Goal: Task Accomplishment & Management: Manage account settings

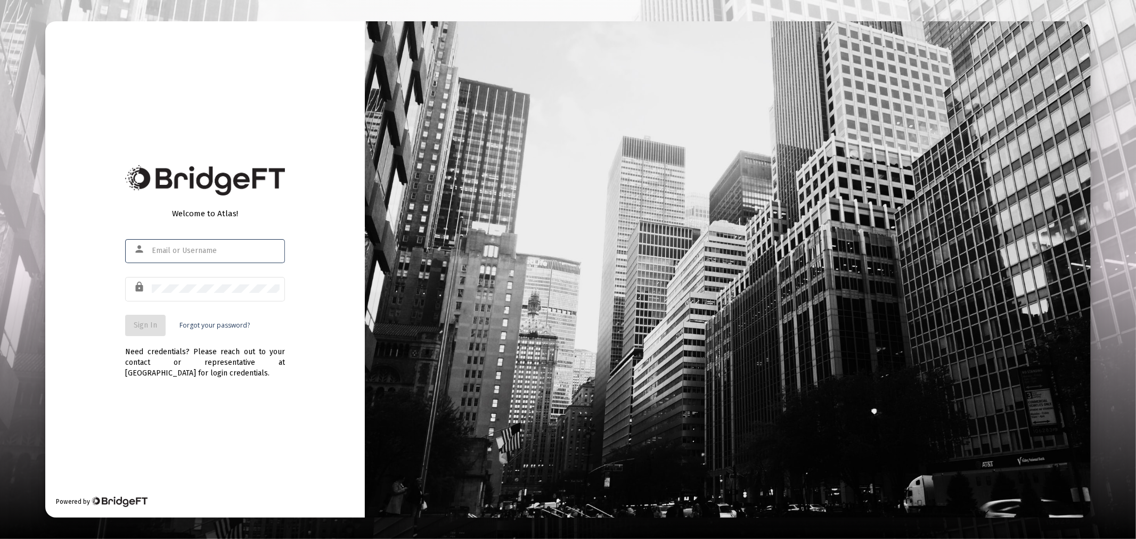
type input "[PERSON_NAME][EMAIL_ADDRESS][DOMAIN_NAME]"
click at [140, 320] on button "Sign In" at bounding box center [145, 325] width 40 height 21
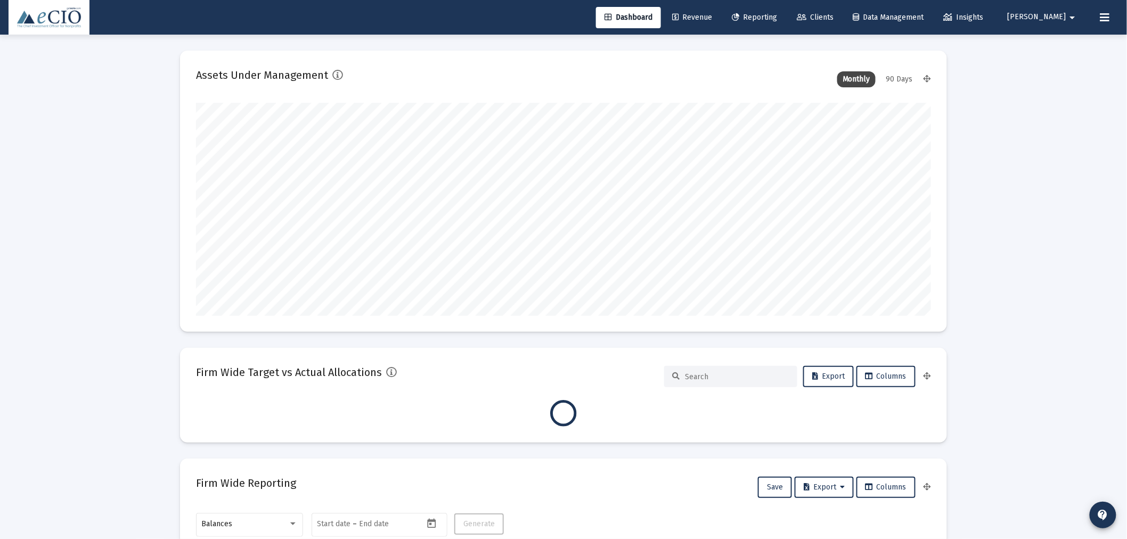
scroll to position [213, 735]
type input "[DATE]"
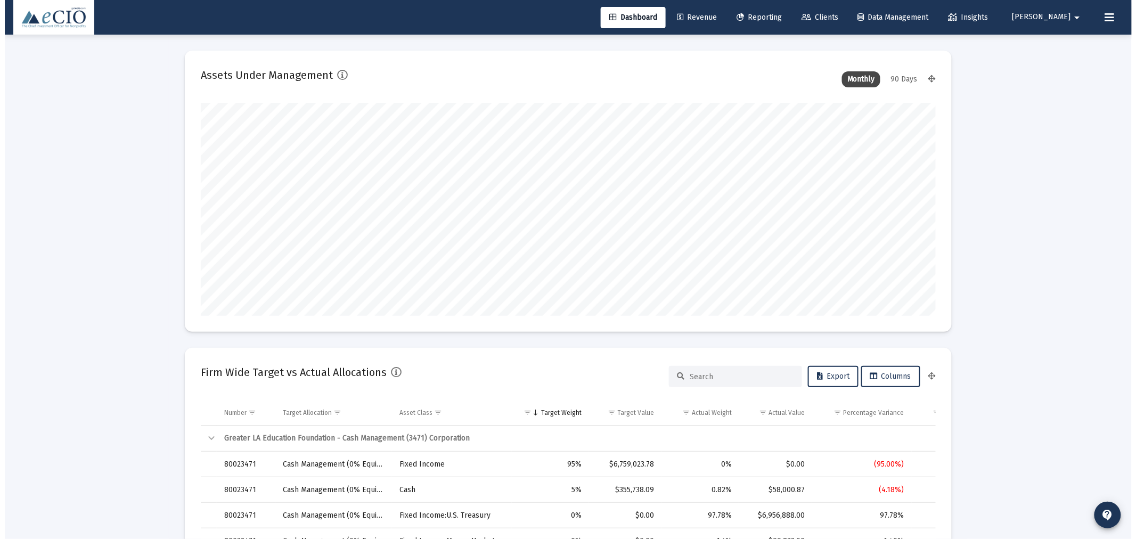
scroll to position [213, 343]
click at [834, 13] on span "Clients" at bounding box center [815, 17] width 37 height 9
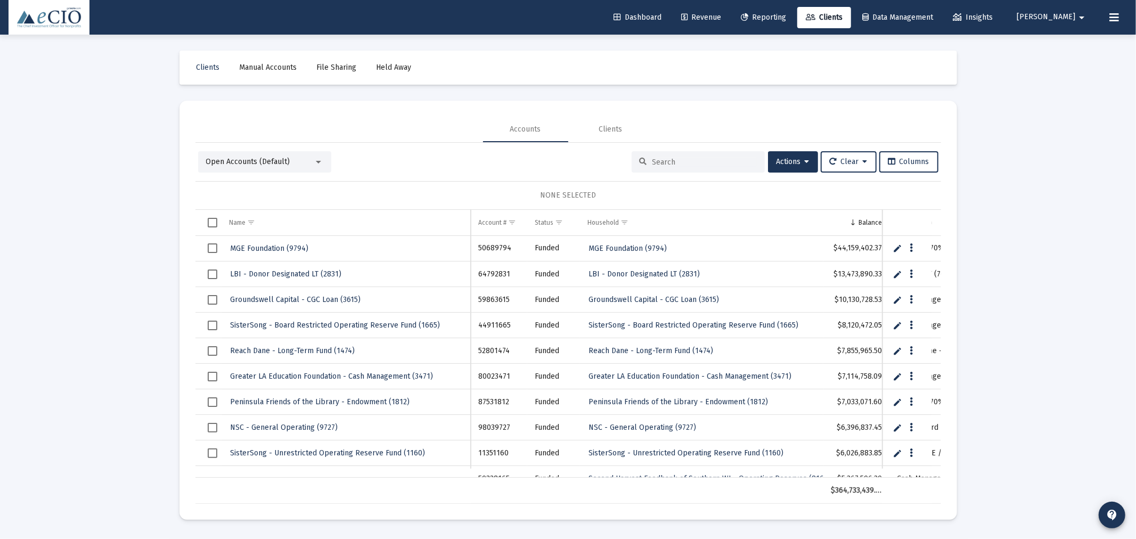
click at [703, 167] on div at bounding box center [698, 161] width 133 height 21
click at [701, 160] on input at bounding box center [705, 162] width 104 height 9
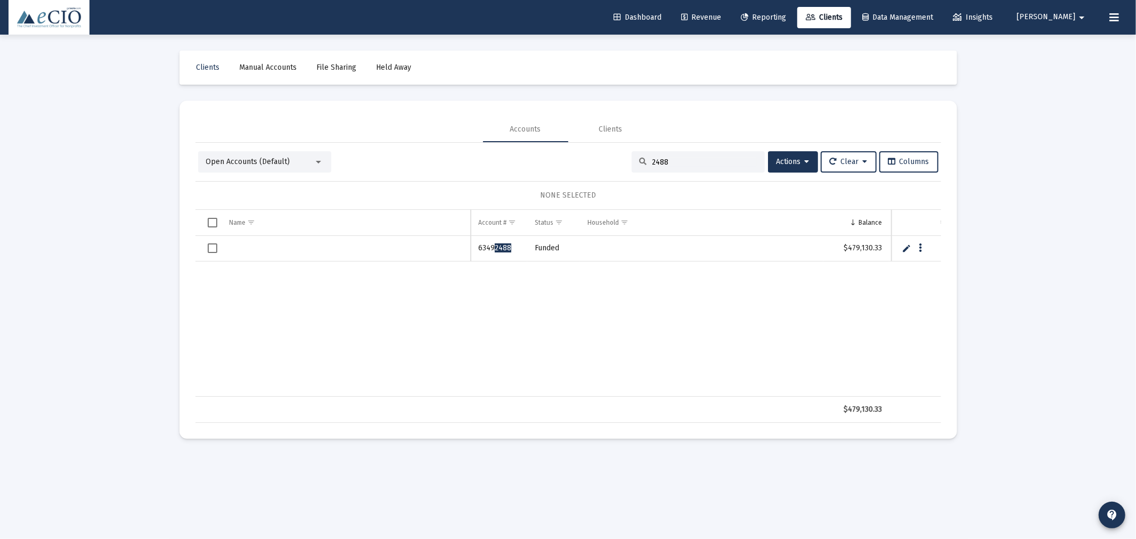
type input "2488"
click at [906, 248] on link "Edit" at bounding box center [907, 248] width 10 height 10
click at [257, 254] on input "Data grid" at bounding box center [346, 249] width 249 height 26
click at [232, 247] on input "JCA - Endowment Fund" at bounding box center [346, 249] width 249 height 26
click at [368, 247] on input "JCA Amherst - Endowment Fund" at bounding box center [346, 249] width 249 height 26
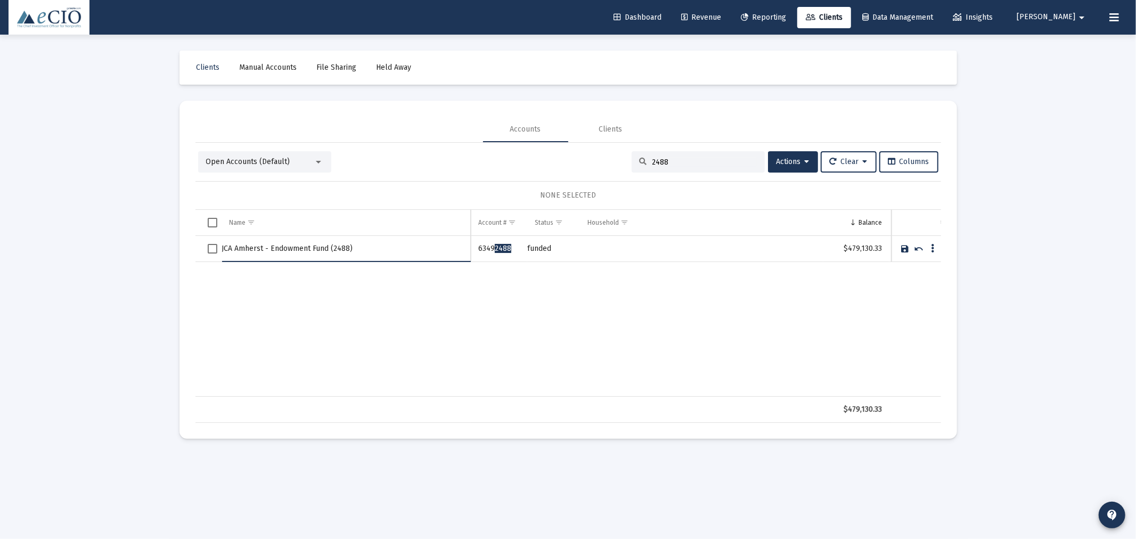
click at [332, 245] on input "JCA Amherst - Endowment Fund (2488)" at bounding box center [346, 249] width 249 height 26
type input "JCA Amherst - Endowment Fund (2488)"
click at [903, 247] on link "Save" at bounding box center [906, 249] width 10 height 10
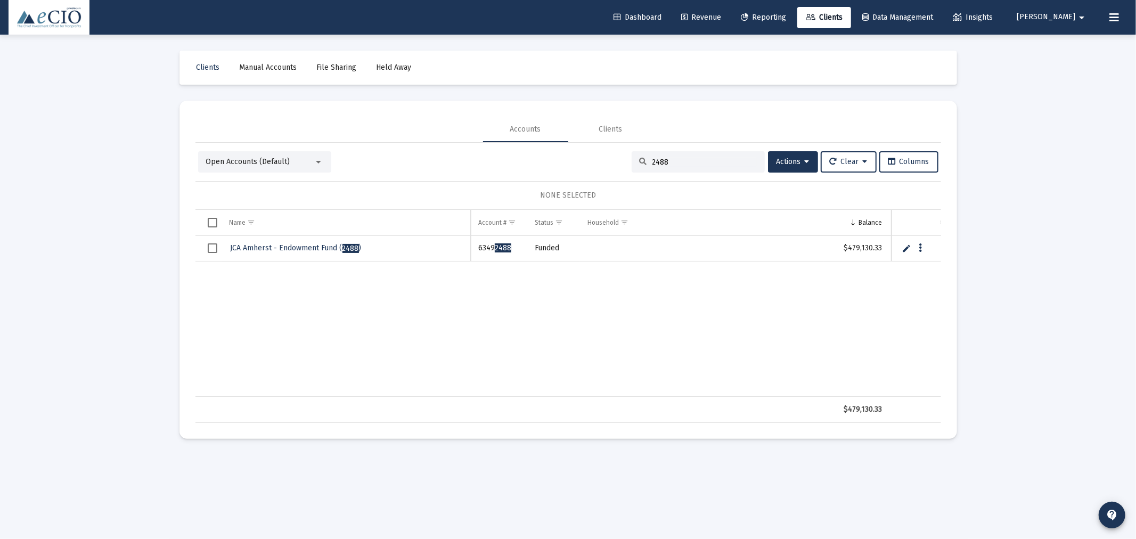
click at [235, 159] on span "Open Accounts (Default)" at bounding box center [248, 161] width 84 height 9
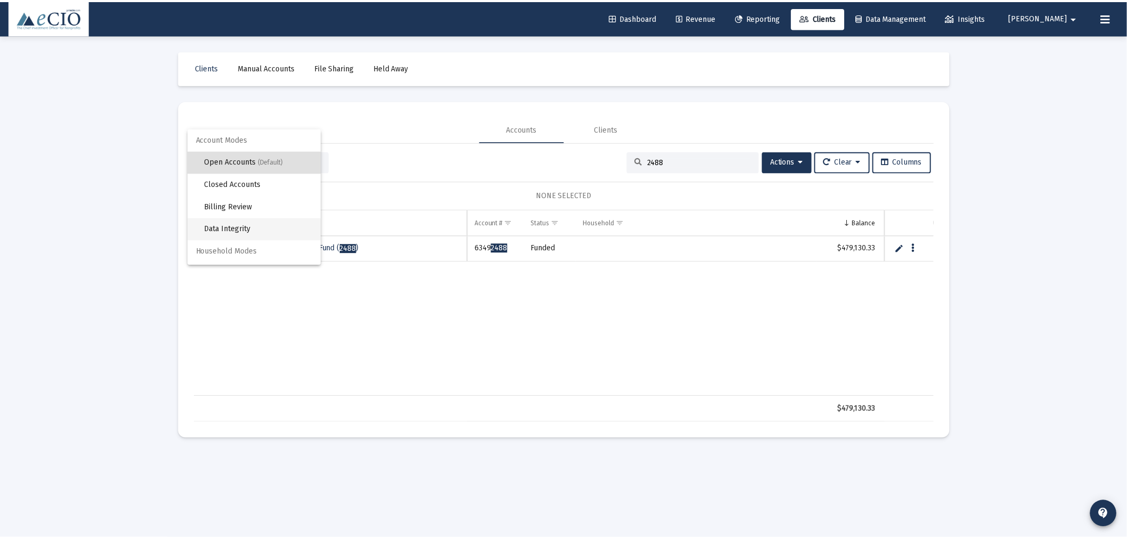
scroll to position [20, 0]
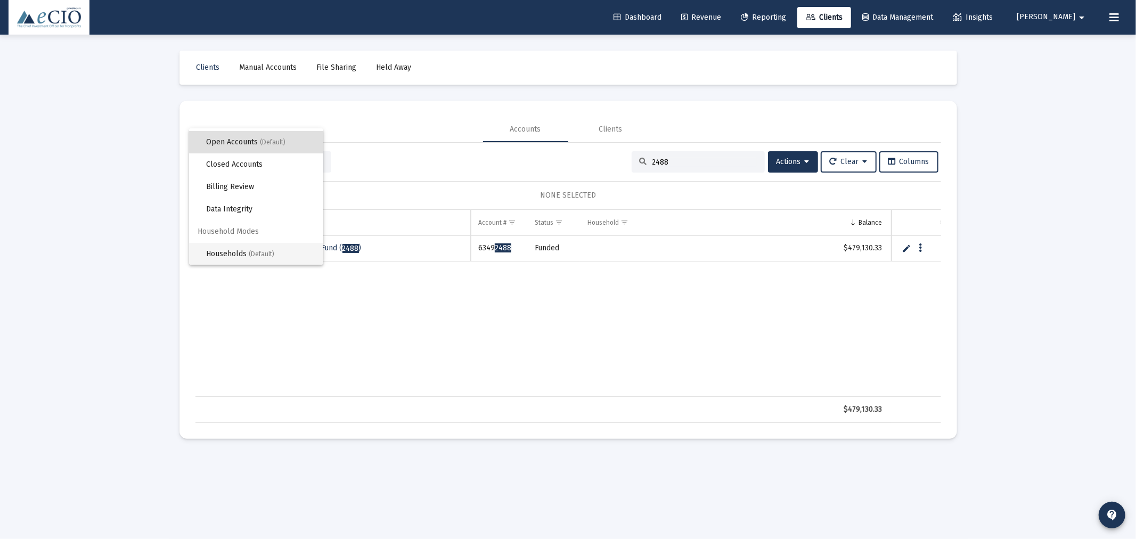
click at [246, 247] on span "Households (Default)" at bounding box center [260, 254] width 109 height 22
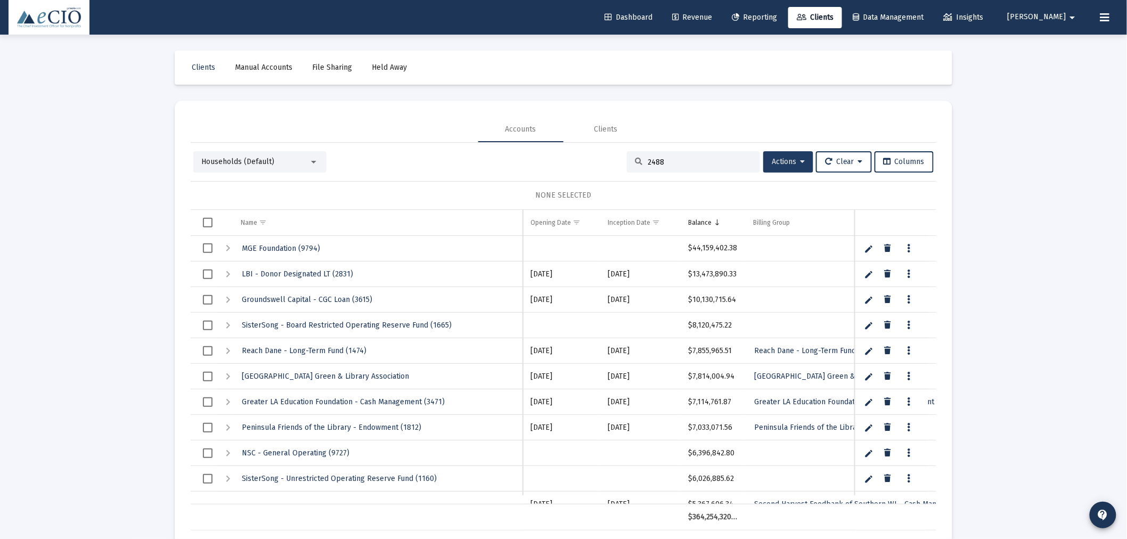
click at [779, 161] on span "Actions" at bounding box center [788, 161] width 33 height 9
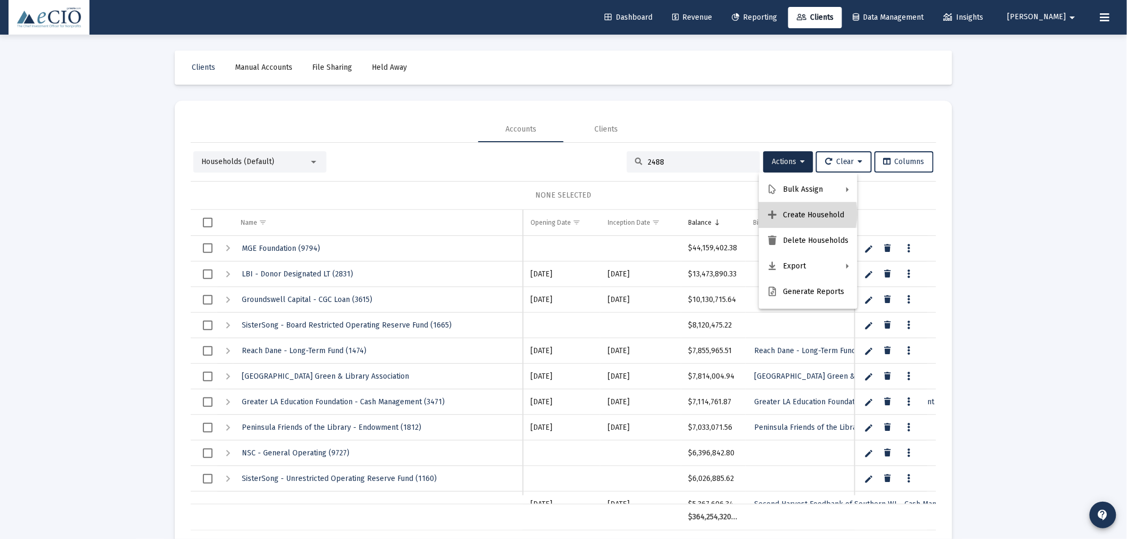
click at [793, 214] on button "Create Household" at bounding box center [808, 215] width 99 height 26
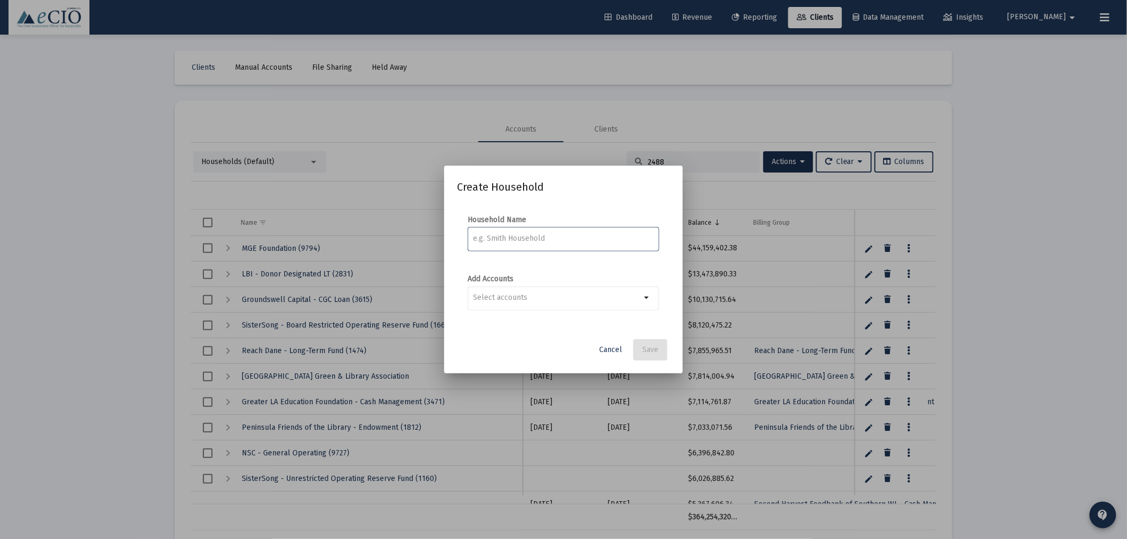
click at [564, 237] on input at bounding box center [564, 238] width 181 height 9
paste input "JCA Amherst - Endowment Fund (2488)"
click at [489, 240] on input "JCA Amherst - Endowment Fund (2488)" at bounding box center [564, 238] width 181 height 9
type input "JCA - Endowment Fund (2488)"
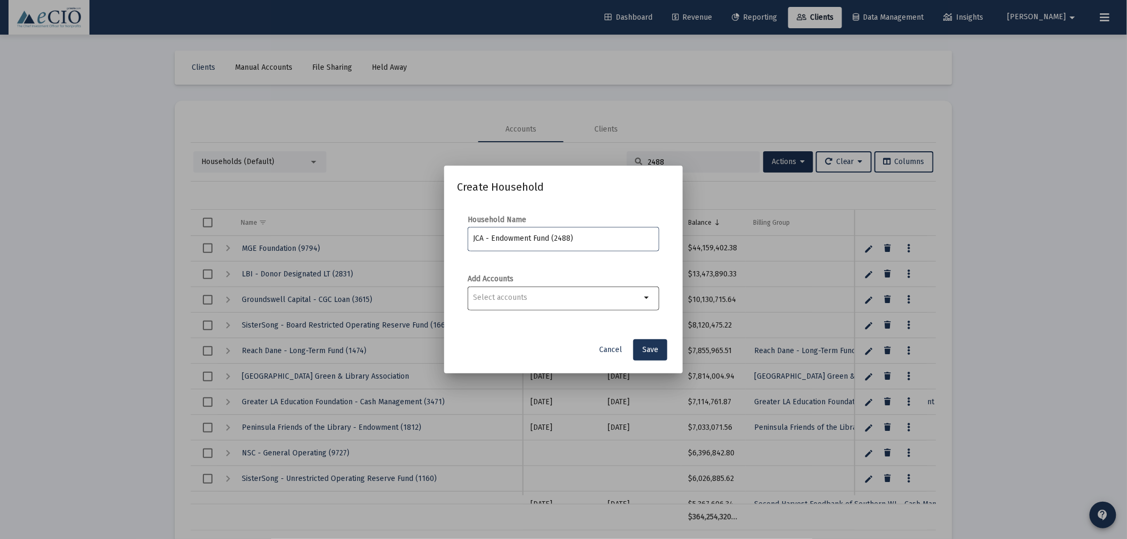
click at [489, 294] on input "Selection" at bounding box center [558, 297] width 168 height 9
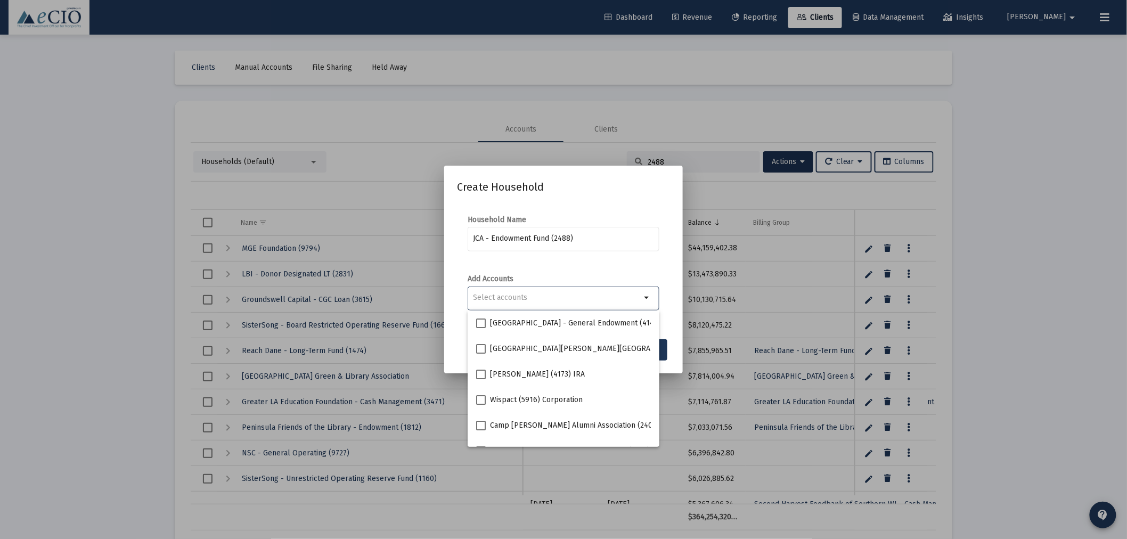
paste input "JCA Amherst - Endowment Fund (2488)"
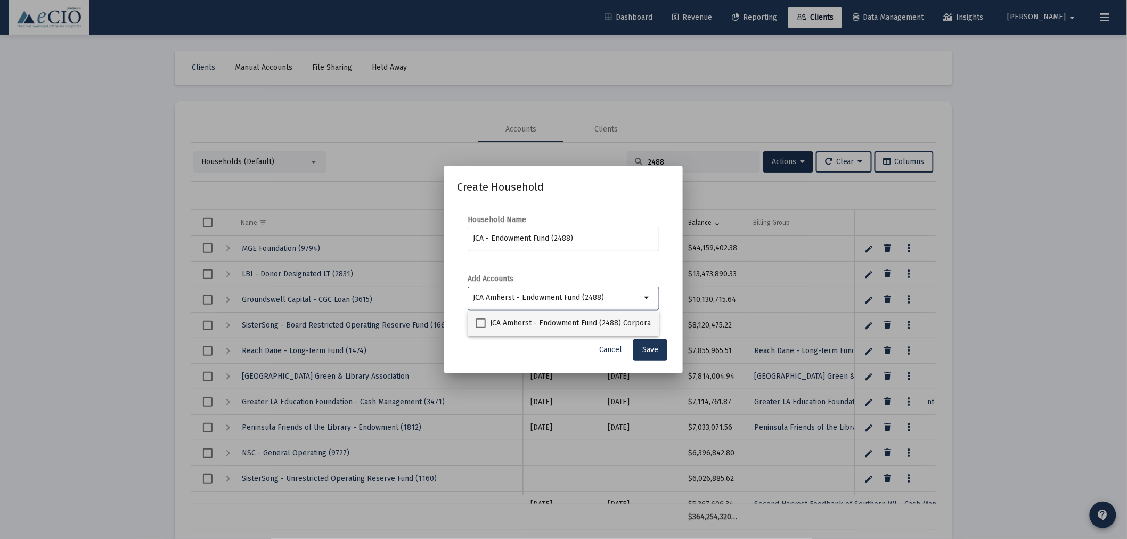
type input "JCA Amherst - Endowment Fund (2488)"
click at [513, 325] on span "JCA Amherst - Endowment Fund (2488) Corporation" at bounding box center [577, 323] width 174 height 13
click at [481, 328] on input "JCA Amherst - Endowment Fund (2488) Corporation" at bounding box center [480, 328] width 1 height 1
checkbox input "true"
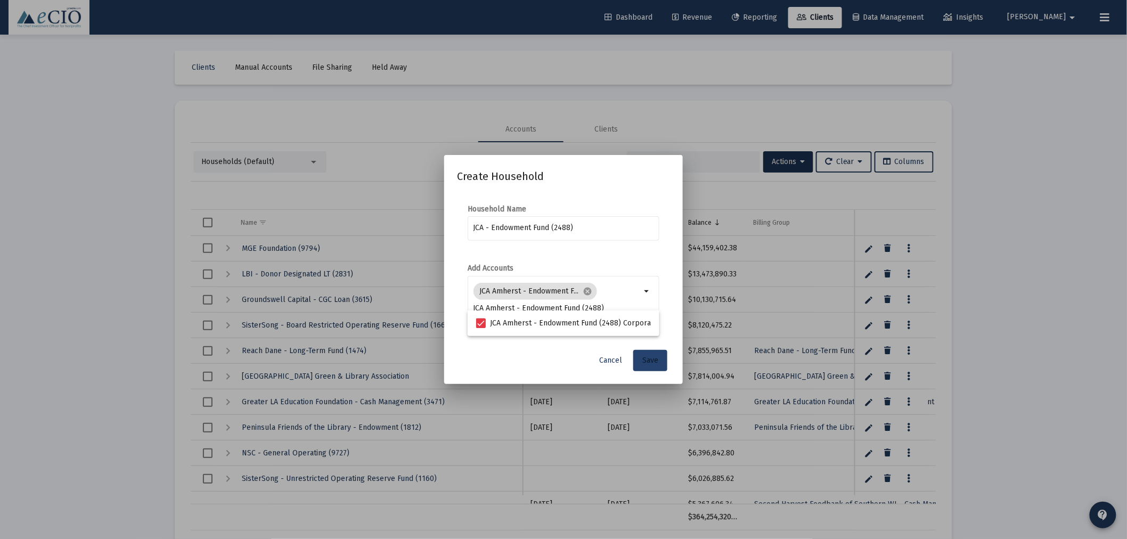
click at [658, 355] on button "Save" at bounding box center [650, 360] width 34 height 21
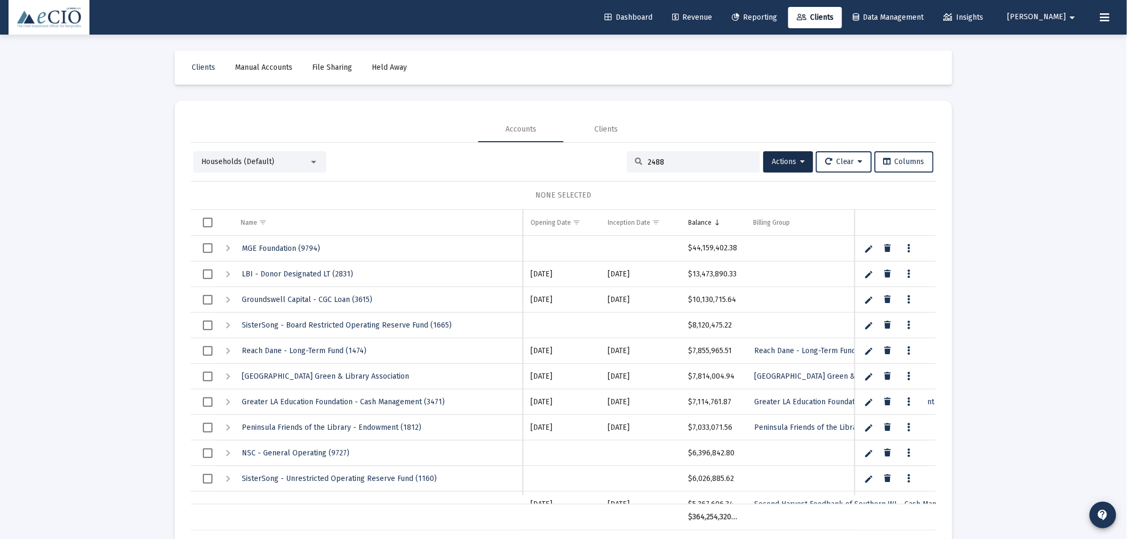
click at [235, 156] on div "Households (Default)" at bounding box center [259, 161] width 133 height 21
click at [235, 165] on span "Households (Default)" at bounding box center [237, 161] width 73 height 9
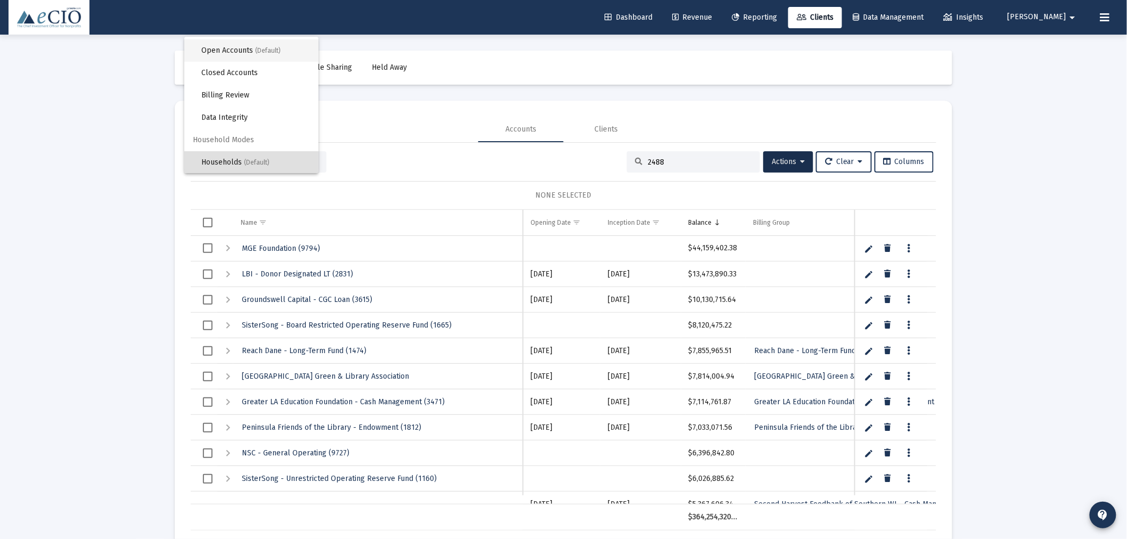
click at [241, 51] on span "Open Accounts (Default)" at bounding box center [255, 50] width 109 height 22
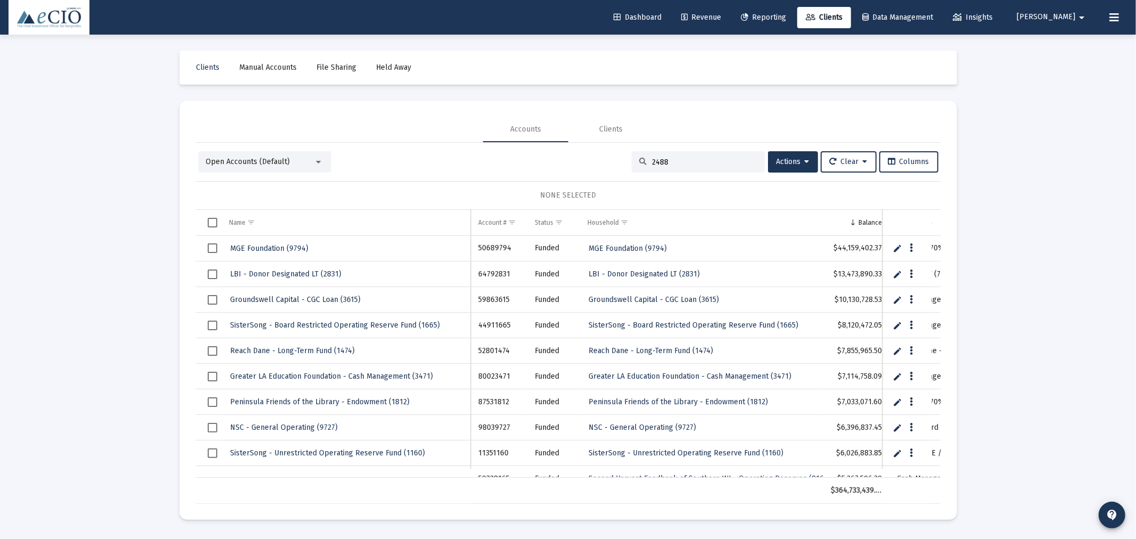
drag, startPoint x: 671, startPoint y: 157, endPoint x: 642, endPoint y: 158, distance: 28.8
click at [642, 158] on div "2488" at bounding box center [698, 161] width 133 height 21
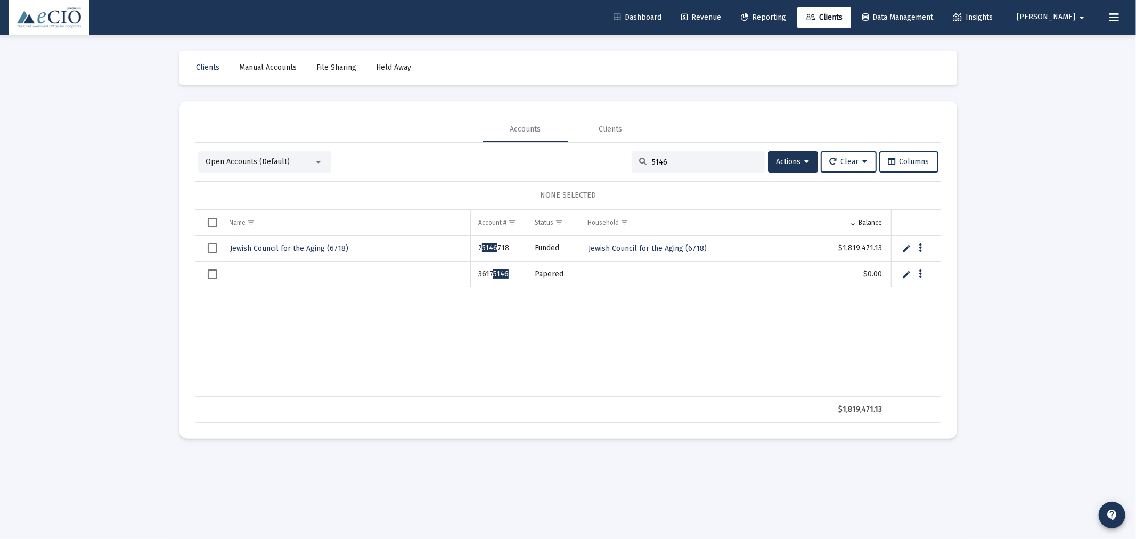
type input "5146"
click at [907, 273] on link "Edit" at bounding box center [907, 275] width 10 height 10
click at [305, 275] on input "Data grid" at bounding box center [346, 275] width 249 height 26
click at [300, 274] on input "JCA Ameherst - Reserve Fund (5146)" at bounding box center [346, 275] width 249 height 26
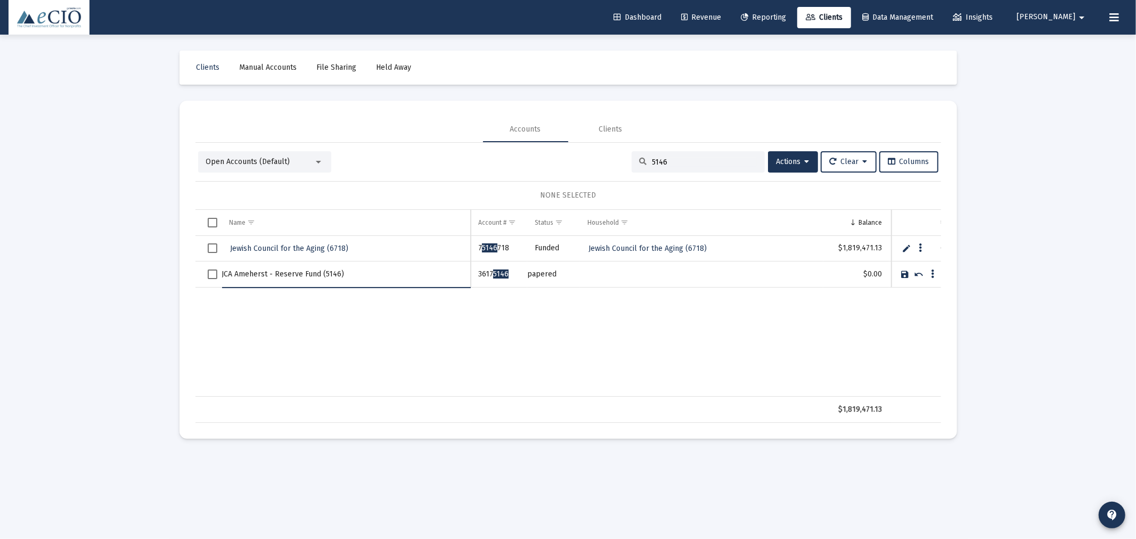
click at [300, 274] on input "JCA Ameherst - Reserve Fund (5146)" at bounding box center [346, 275] width 249 height 26
type input "JCA Ameherst - Reserve Fund (5146)"
click at [906, 273] on link "Save" at bounding box center [906, 275] width 10 height 10
click at [247, 154] on div "Open Accounts (Default)" at bounding box center [264, 161] width 133 height 21
click at [246, 158] on span "Open Accounts (Default)" at bounding box center [248, 161] width 84 height 9
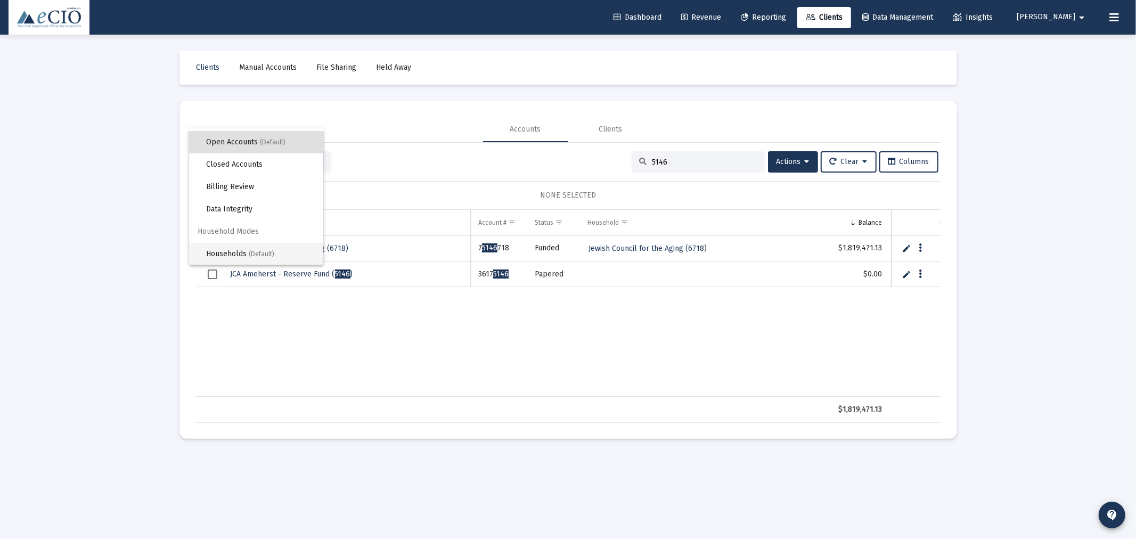
click at [246, 246] on span "Households (Default)" at bounding box center [260, 254] width 109 height 22
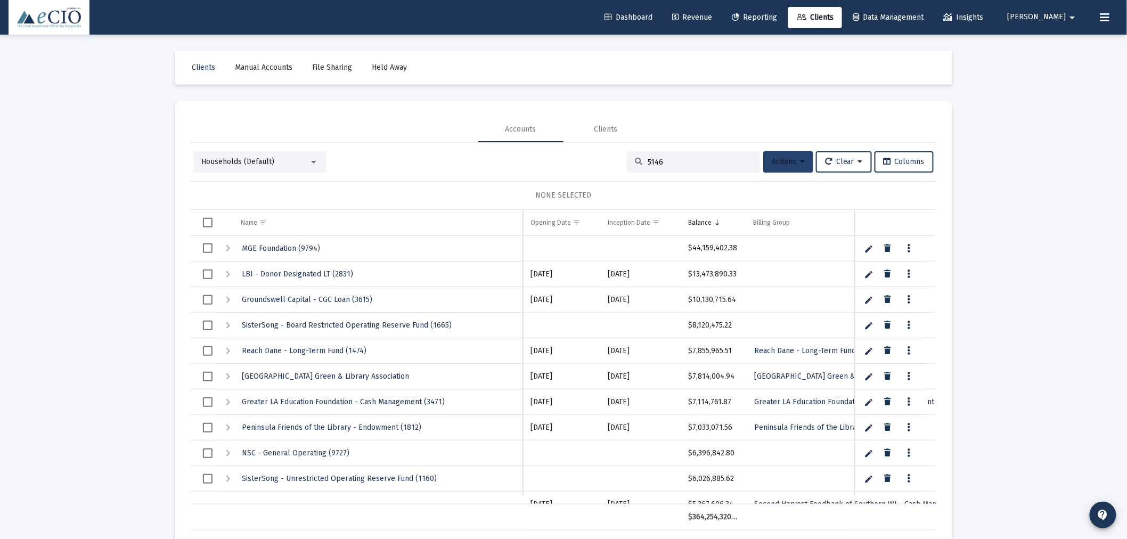
click at [797, 164] on span "Actions" at bounding box center [788, 161] width 33 height 9
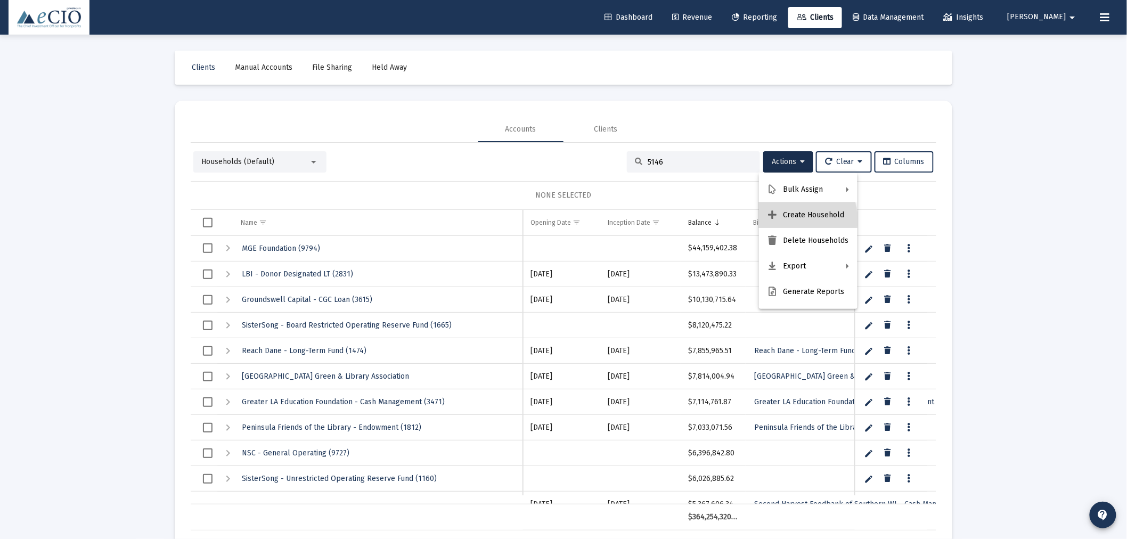
click at [795, 219] on button "Create Household" at bounding box center [808, 215] width 99 height 26
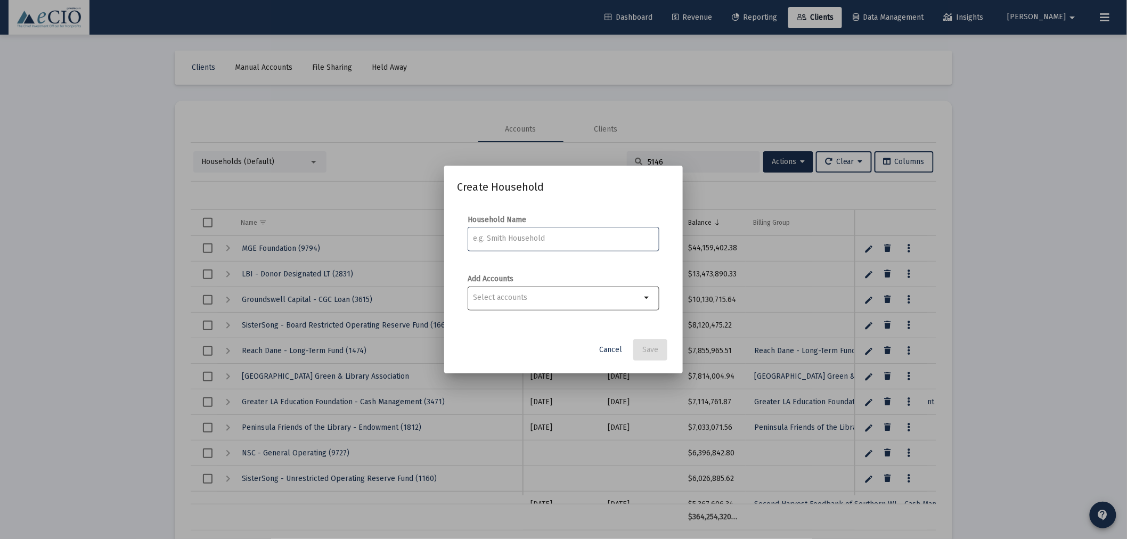
click at [514, 299] on input "Selection" at bounding box center [558, 297] width 168 height 9
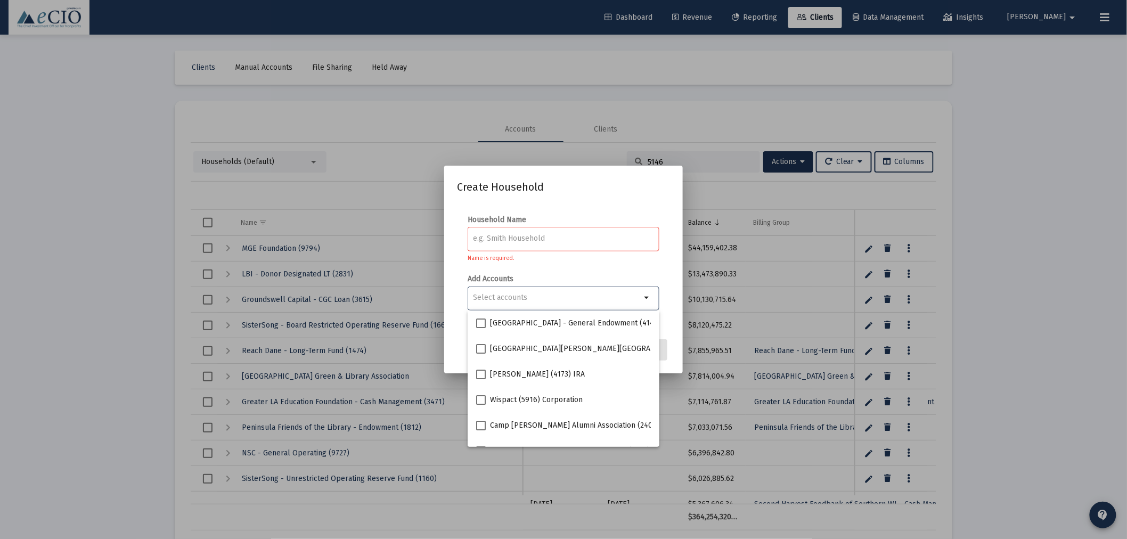
click at [517, 238] on input at bounding box center [564, 238] width 181 height 9
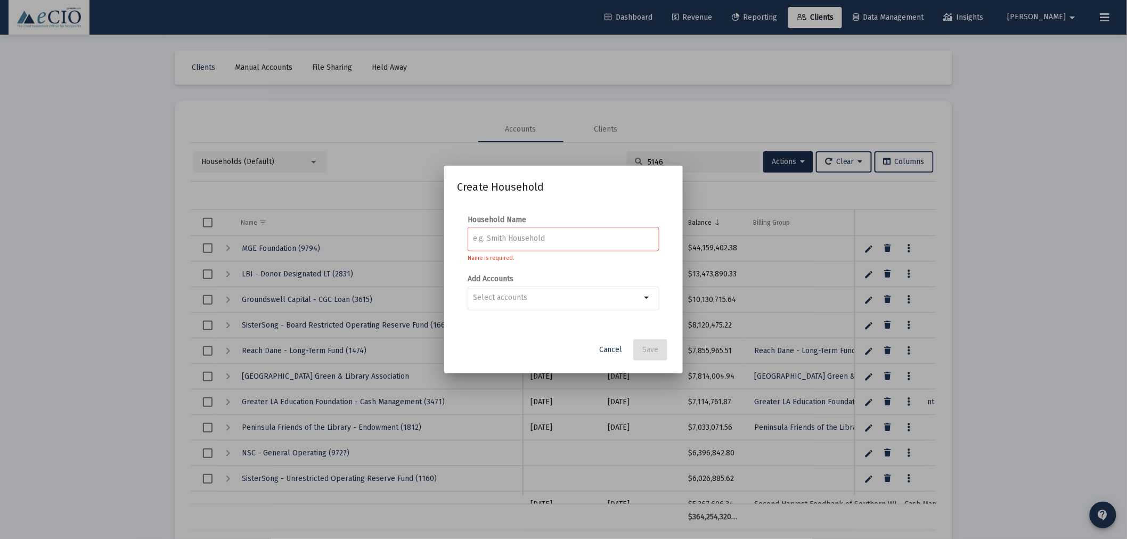
paste input "JCA Ameherst - Reserve Fund (5146)"
click at [508, 233] on div "JCA Ameherst - Reserve Fund (5146)" at bounding box center [564, 238] width 181 height 26
click at [506, 240] on input "JCA Ameherst - Reserve Fund (5146)" at bounding box center [564, 238] width 181 height 9
type input "JCA - Reserve Fund (5146)"
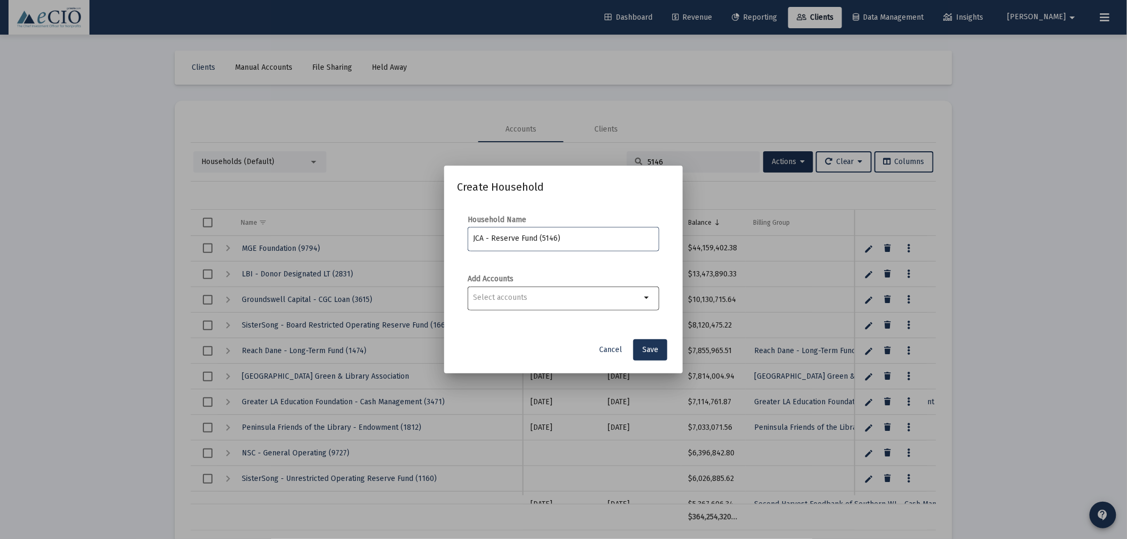
click at [543, 296] on input "Selection" at bounding box center [558, 297] width 168 height 9
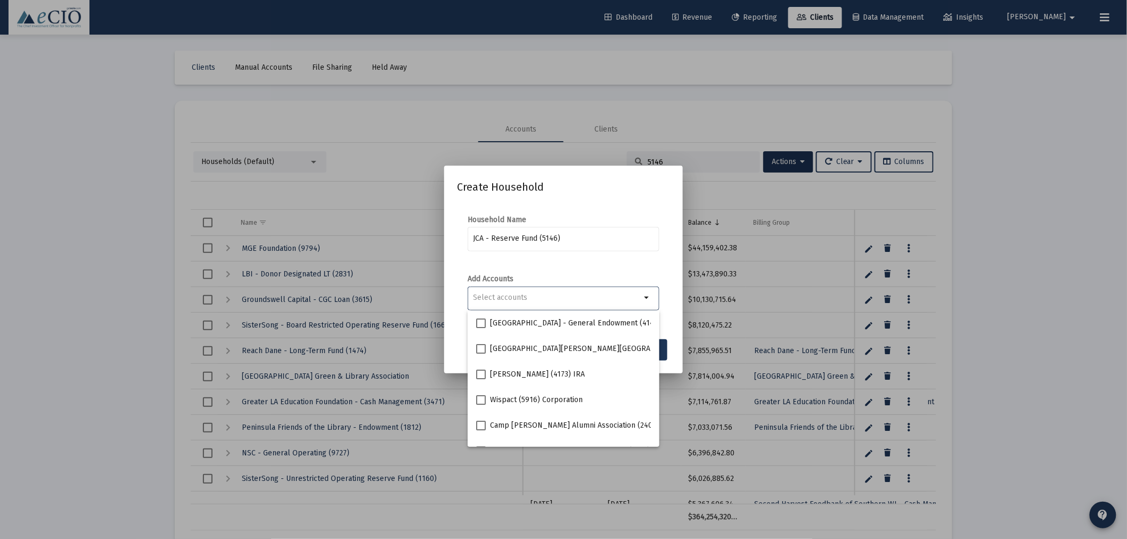
paste input "JCA Ameherst - Reserve Fund (5146)"
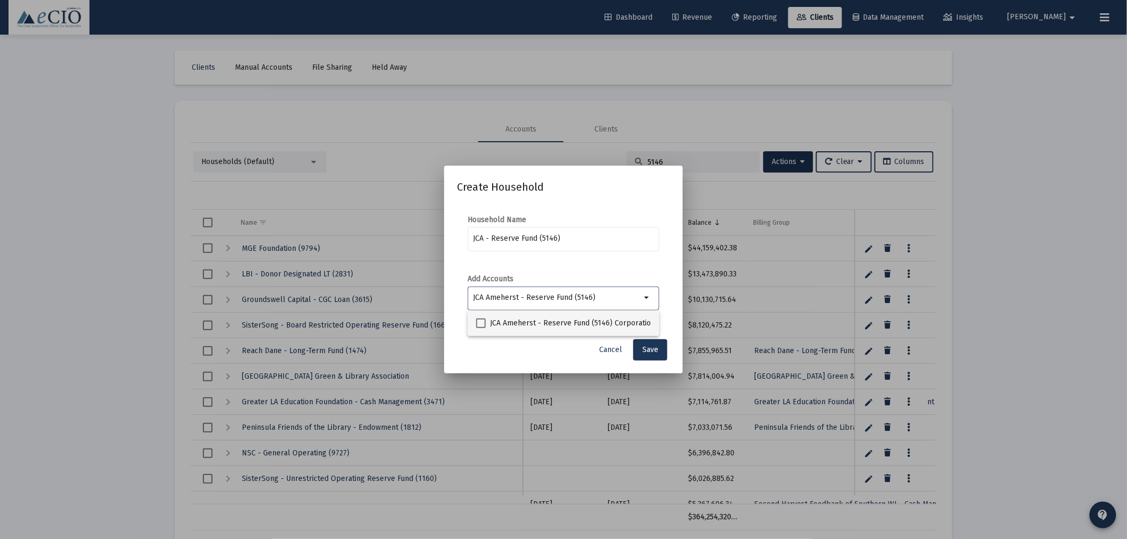
type input "JCA Ameherst - Reserve Fund (5146)"
click at [526, 321] on span "JCA Ameherst - Reserve Fund (5146) Corporation" at bounding box center [572, 323] width 165 height 13
click at [481, 328] on input "JCA Ameherst - Reserve Fund (5146) Corporation" at bounding box center [480, 328] width 1 height 1
checkbox input "true"
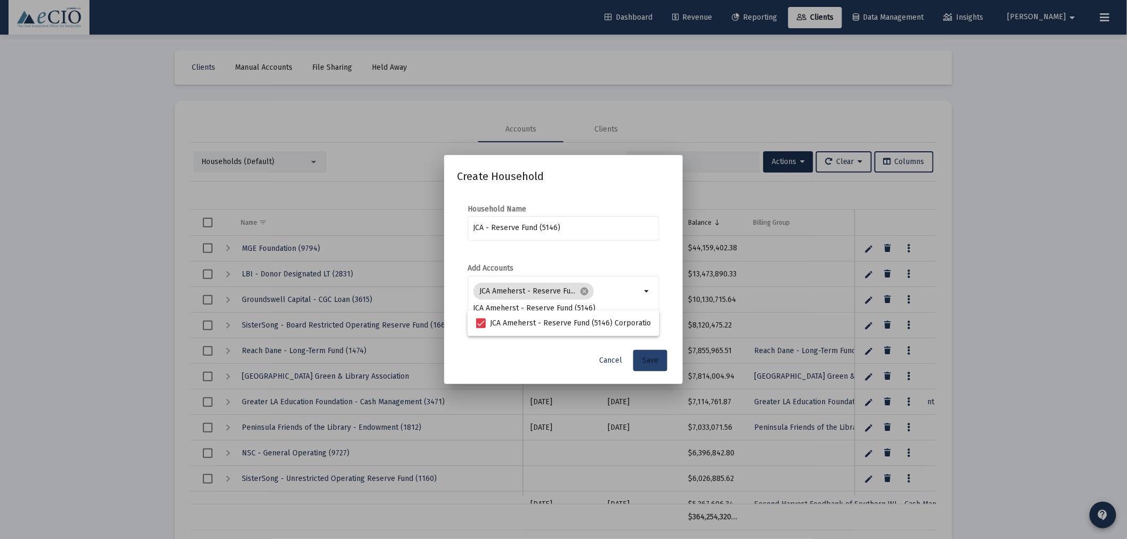
click at [651, 358] on span "Save" at bounding box center [650, 360] width 16 height 9
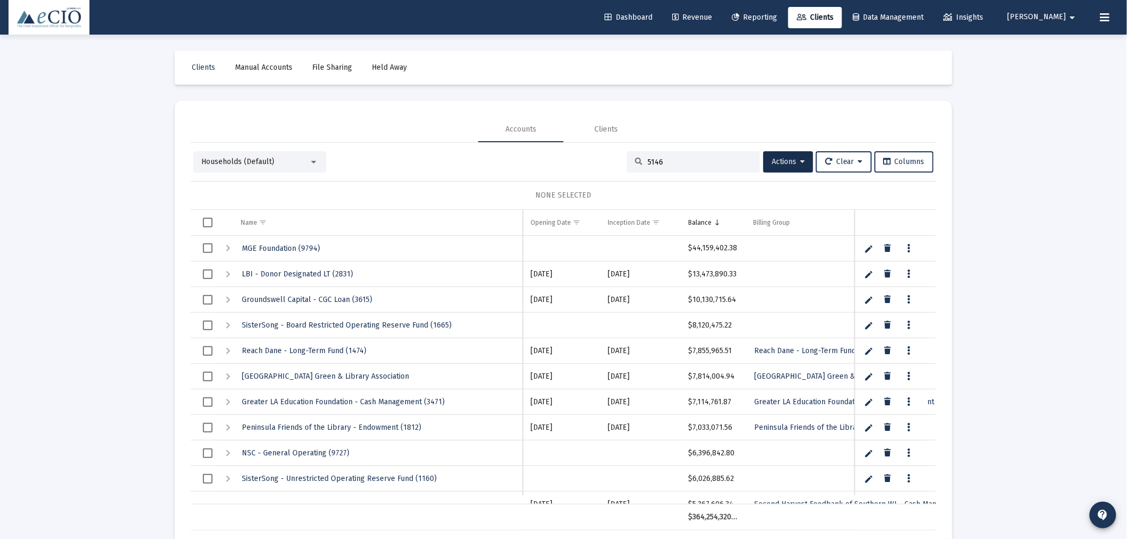
drag, startPoint x: 653, startPoint y: 160, endPoint x: 593, endPoint y: 157, distance: 59.7
click at [593, 157] on div "Households (Default) 5146 Actions Clear Columns" at bounding box center [563, 161] width 740 height 21
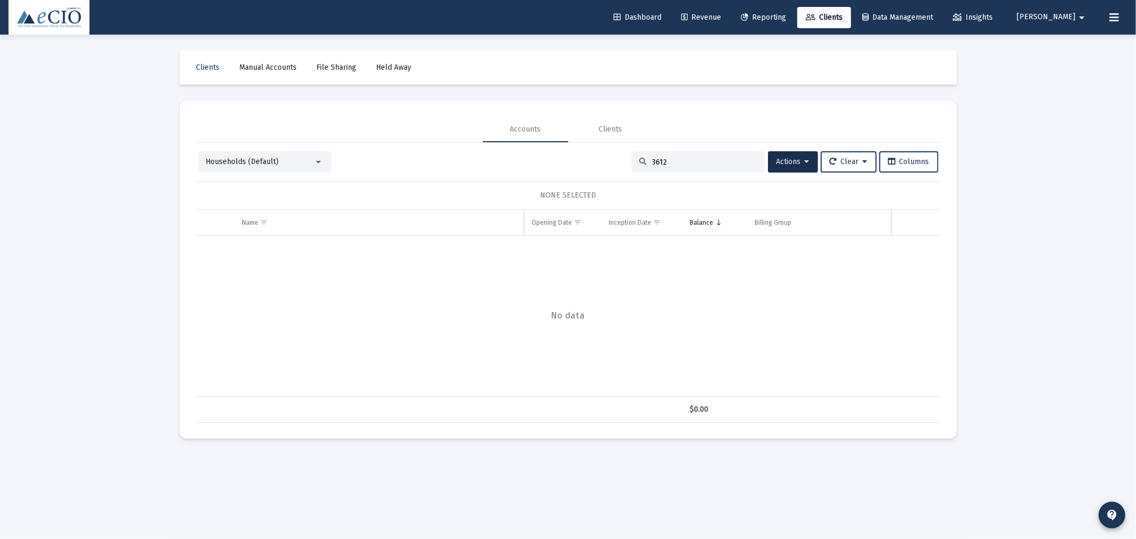
click at [246, 166] on div "Households (Default)" at bounding box center [260, 162] width 108 height 11
click at [247, 60] on span "Open Accounts (Default)" at bounding box center [260, 70] width 109 height 22
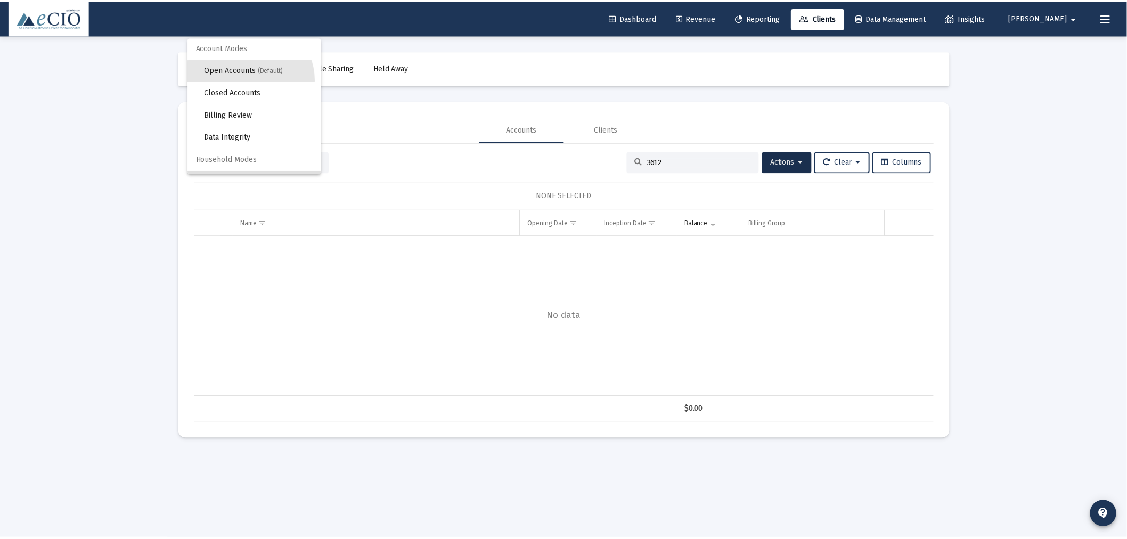
scroll to position [0, 0]
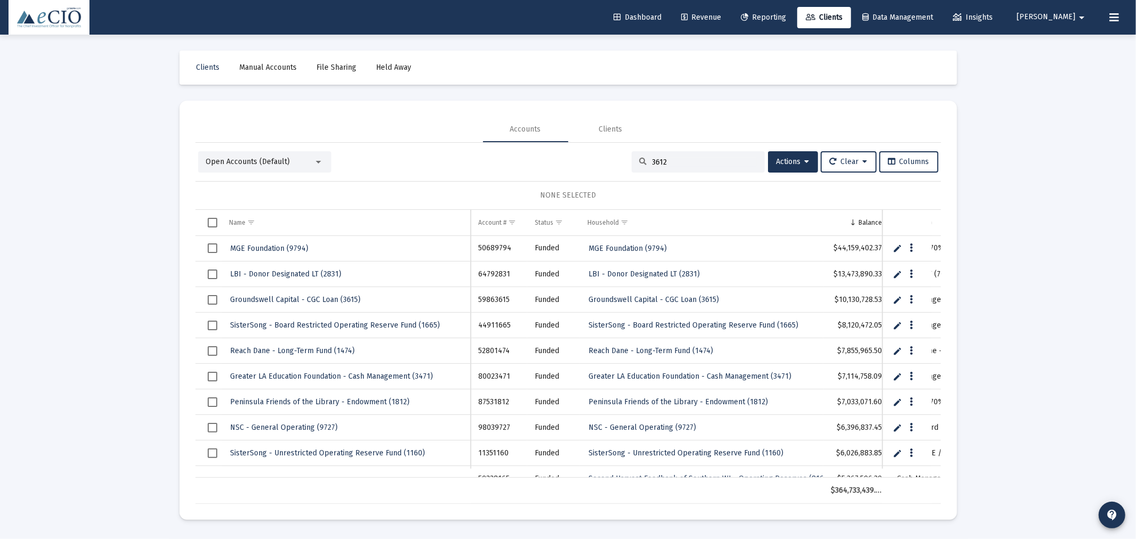
click at [675, 160] on input "3612" at bounding box center [705, 162] width 104 height 9
type input "3612"
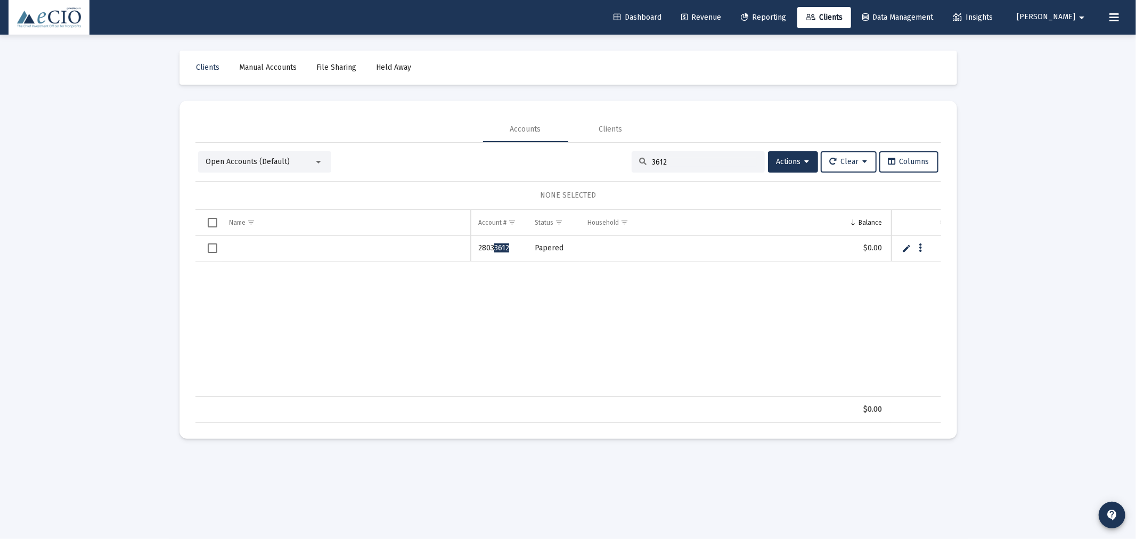
click at [907, 250] on link "Edit" at bounding box center [907, 248] width 10 height 10
click at [304, 247] on input "Data grid" at bounding box center [346, 249] width 249 height 26
type input "JCA Amherst (3612)"
click at [906, 252] on link "Save" at bounding box center [906, 249] width 10 height 10
drag, startPoint x: 702, startPoint y: 167, endPoint x: 629, endPoint y: 163, distance: 73.1
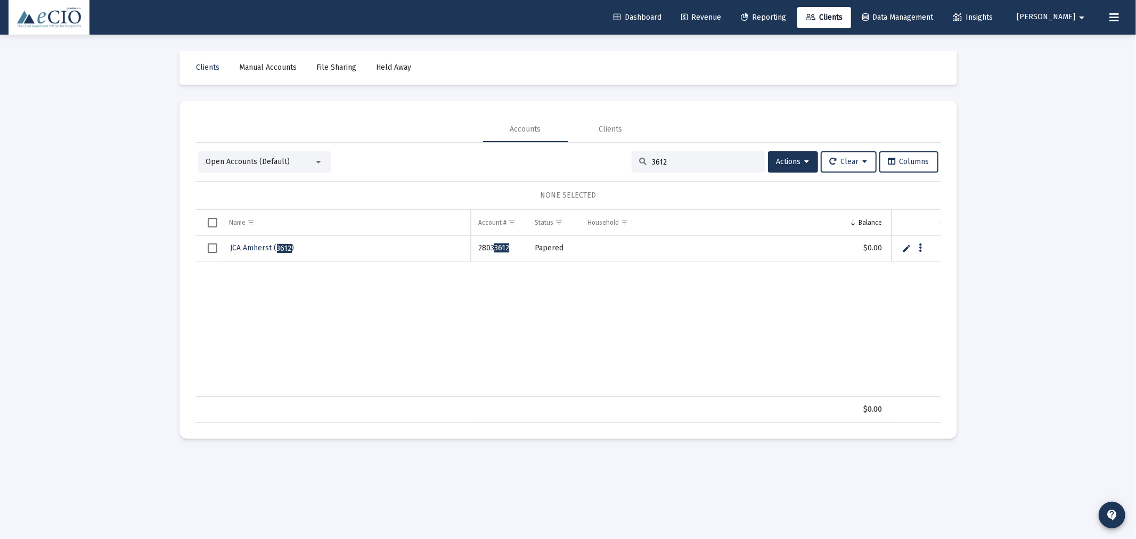
click at [632, 163] on div "3612" at bounding box center [698, 161] width 133 height 21
click at [653, 160] on input "3612" at bounding box center [705, 162] width 104 height 9
click at [653, 162] on input "3612" at bounding box center [705, 162] width 104 height 9
click at [688, 166] on input "3612" at bounding box center [705, 162] width 104 height 9
type input "3"
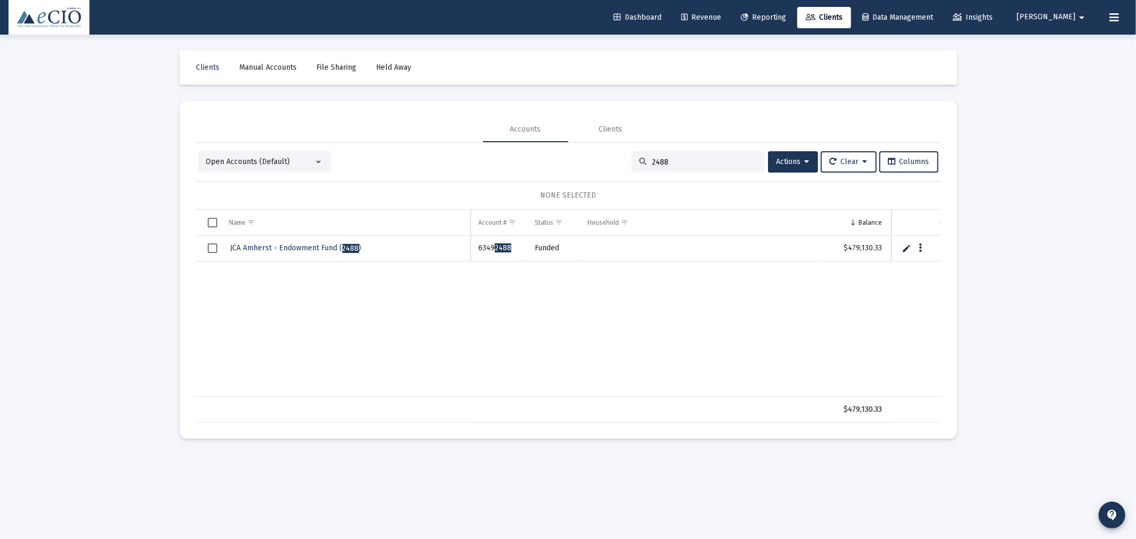
type input "2488"
click at [310, 245] on span "JCA Amherst - Endowment Fund ( 2488 )" at bounding box center [296, 247] width 131 height 9
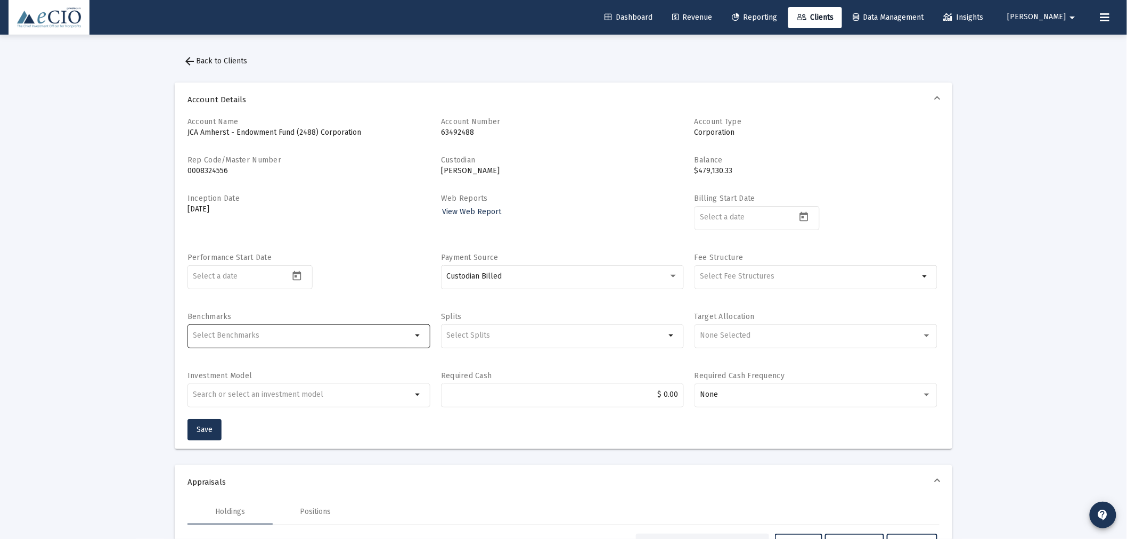
click at [275, 331] on div "Selection" at bounding box center [302, 335] width 223 height 13
type input "swppx"
click at [280, 357] on span "[Large Cap,10,300,Global,[PERSON_NAME]® S&P 500 Index] [PERSON_NAME] S&P 500 In…" at bounding box center [406, 361] width 393 height 13
click at [201, 366] on input "[Large Cap,10,300,Global,[PERSON_NAME]® S&P 500 Index] [PERSON_NAME] S&P 500 In…" at bounding box center [200, 366] width 1 height 1
checkbox input "true"
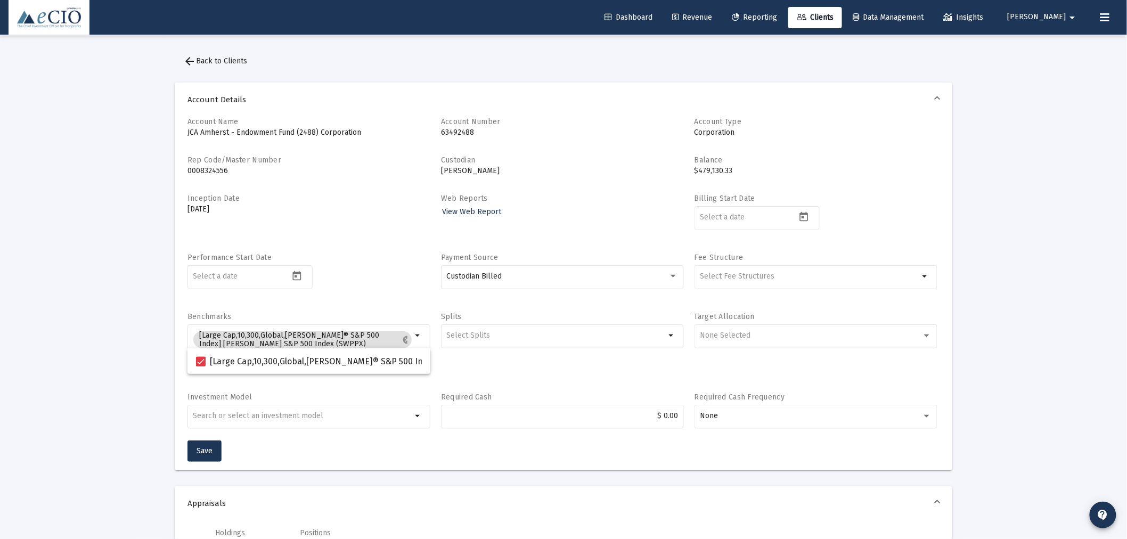
click at [297, 296] on div at bounding box center [249, 282] width 125 height 34
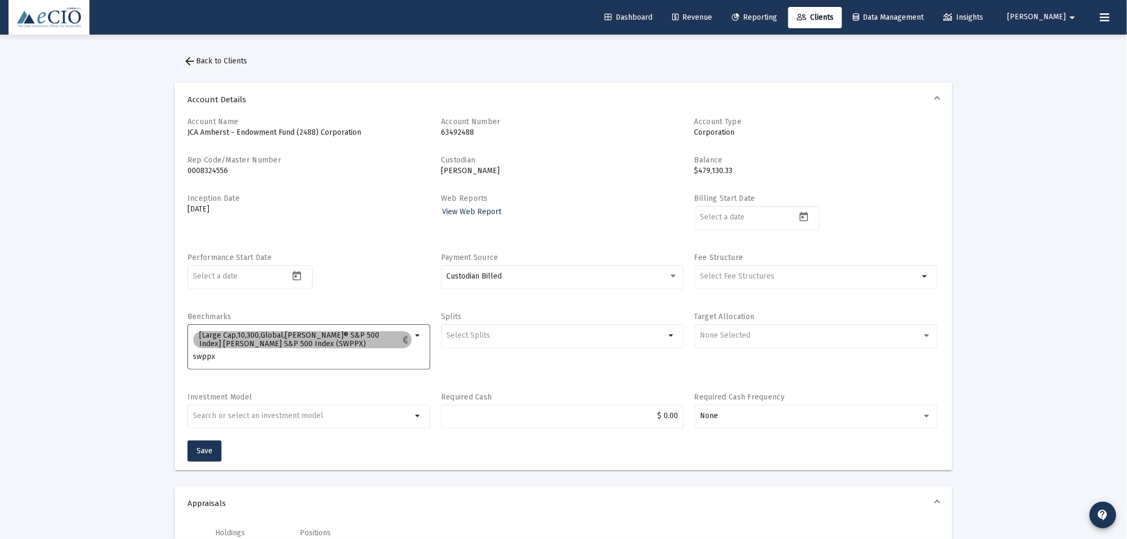
click at [234, 361] on div "[Large Cap,10,300,Global,[PERSON_NAME]® S&P 500 Index] [PERSON_NAME] S&P 500 In…" at bounding box center [302, 346] width 223 height 34
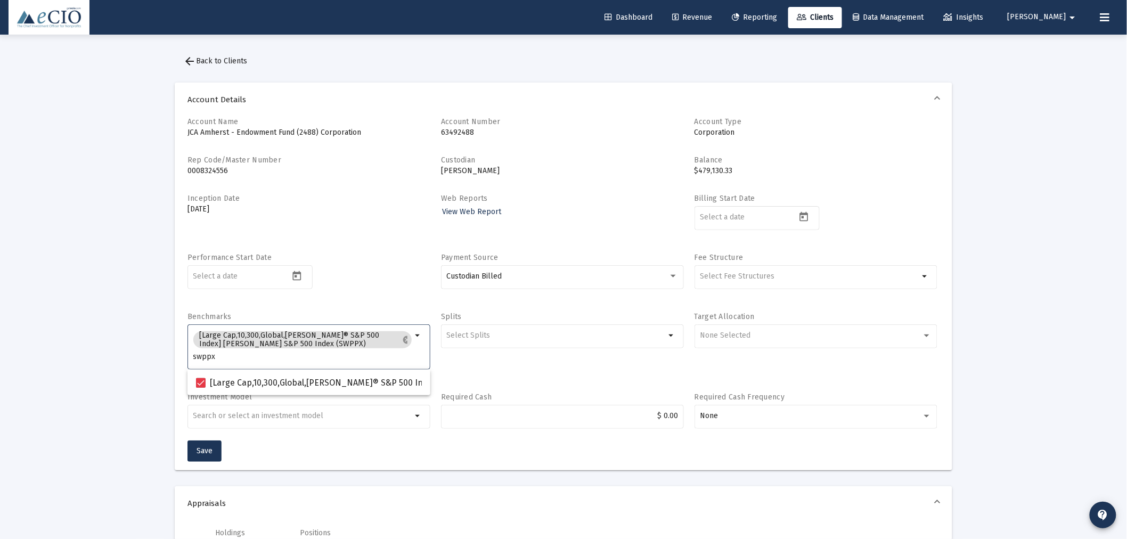
click at [228, 358] on input "swppx" at bounding box center [302, 357] width 219 height 9
type input "s"
type input "schd"
click at [224, 377] on span "[Large Cap,10,302,Global,[PERSON_NAME] US Dividend Equity ETF™] [PERSON_NAME] U…" at bounding box center [424, 383] width 429 height 13
click at [201, 388] on input "[Large Cap,10,302,Global,[PERSON_NAME] US Dividend Equity ETF™] [PERSON_NAME] U…" at bounding box center [200, 388] width 1 height 1
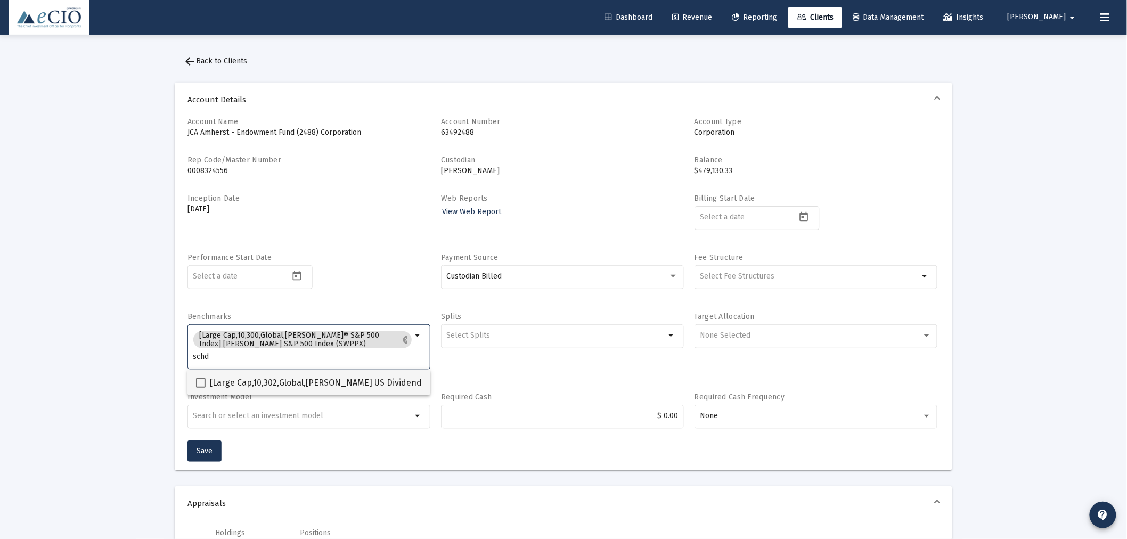
checkbox input "true"
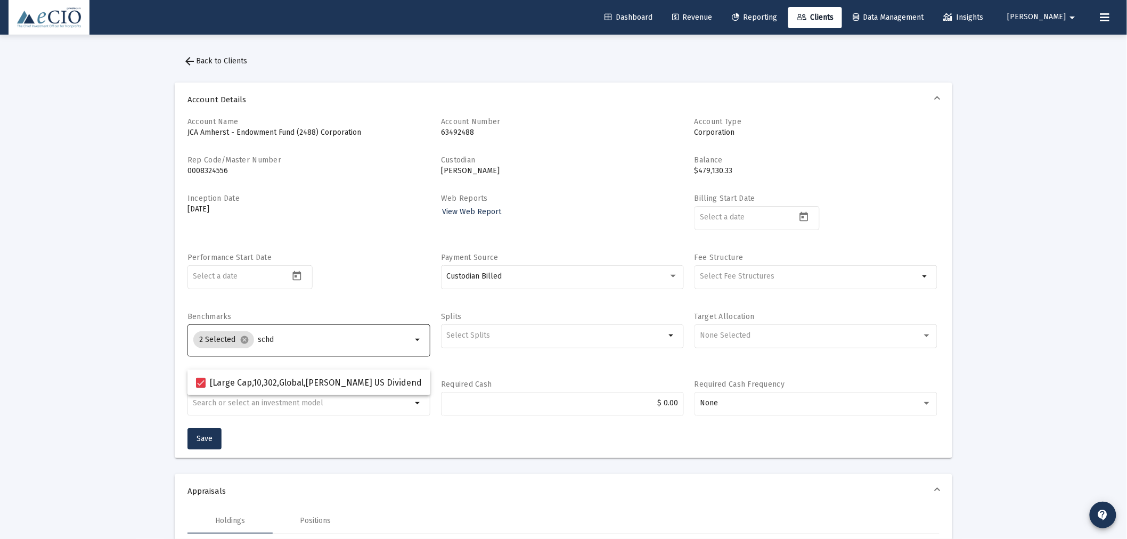
click at [279, 337] on input "schd" at bounding box center [335, 340] width 154 height 9
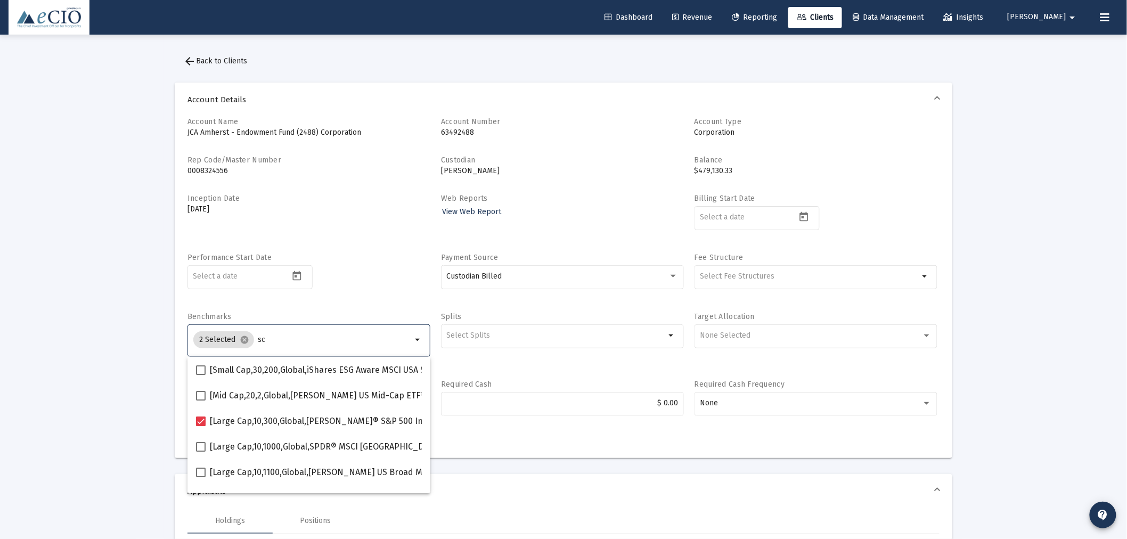
type input "s"
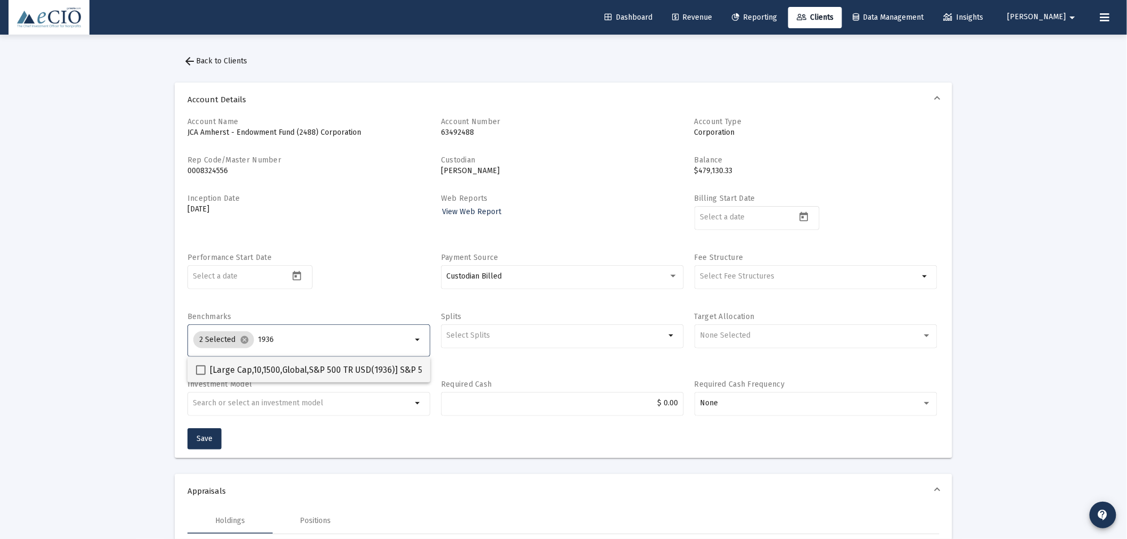
type input "1936"
click at [275, 366] on span "[Large Cap,10,1500,Global,S&P 500 TR USD(1936)] S&P 500 Index" at bounding box center [333, 370] width 247 height 13
click at [201, 375] on input "[Large Cap,10,1500,Global,S&P 500 TR USD(1936)] S&P 500 Index" at bounding box center [200, 375] width 1 height 1
checkbox input "true"
click at [285, 335] on div "3 Selected cancel 1936" at bounding box center [302, 339] width 223 height 21
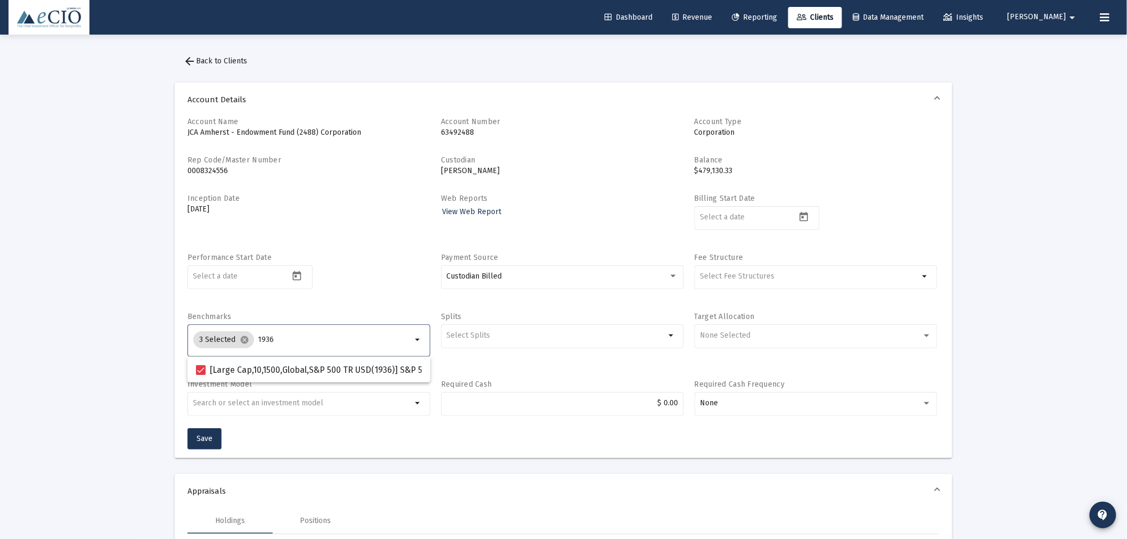
click at [285, 337] on input "1936" at bounding box center [335, 340] width 154 height 9
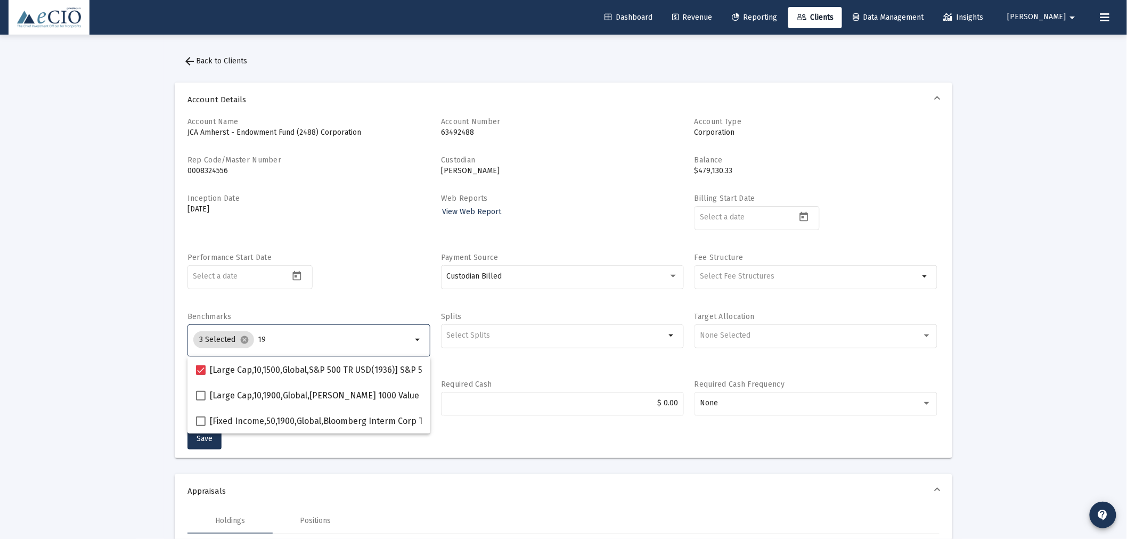
type input "1"
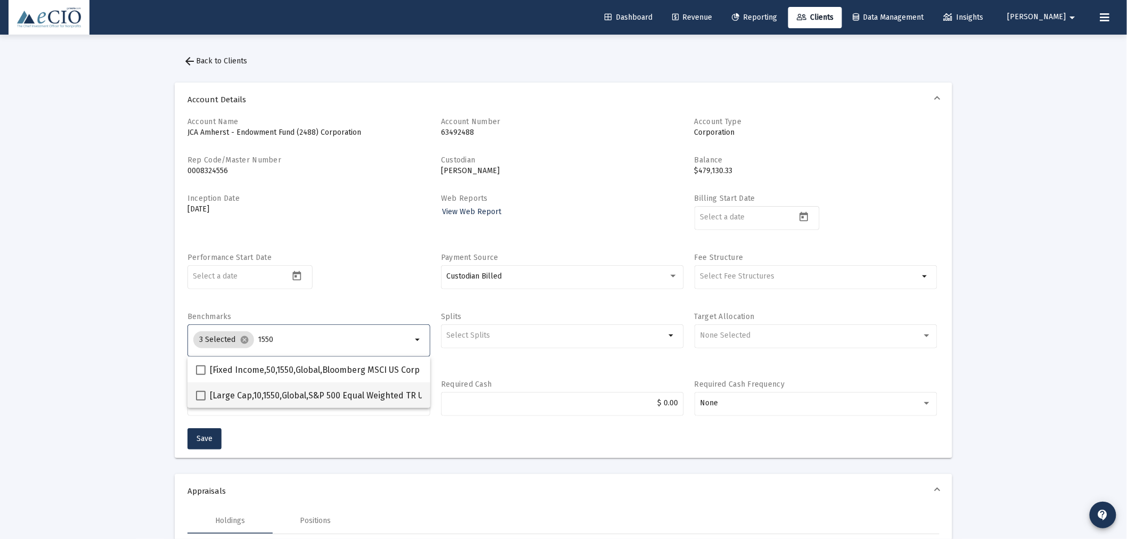
type input "1550"
click at [287, 395] on span "[Large Cap,10,1550,Global,S&P 500 Equal Weighted TR USD] S&P 500 Equal Weighted…" at bounding box center [384, 395] width 349 height 13
click at [201, 401] on input "[Large Cap,10,1550,Global,S&P 500 Equal Weighted TR USD] S&P 500 Equal Weighted…" at bounding box center [200, 401] width 1 height 1
checkbox input "true"
click at [284, 338] on input "1550" at bounding box center [335, 340] width 153 height 9
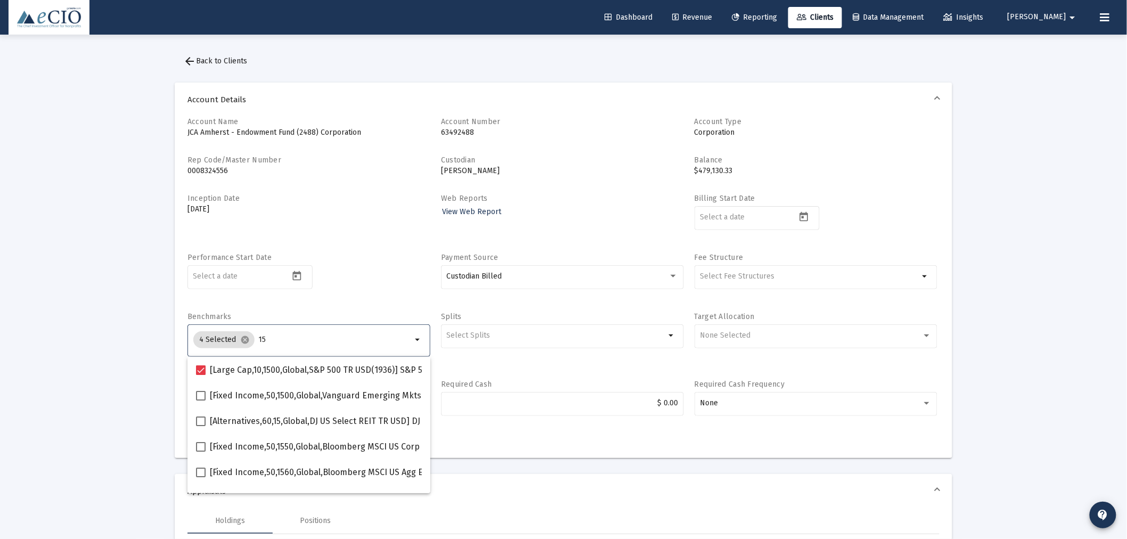
type input "1"
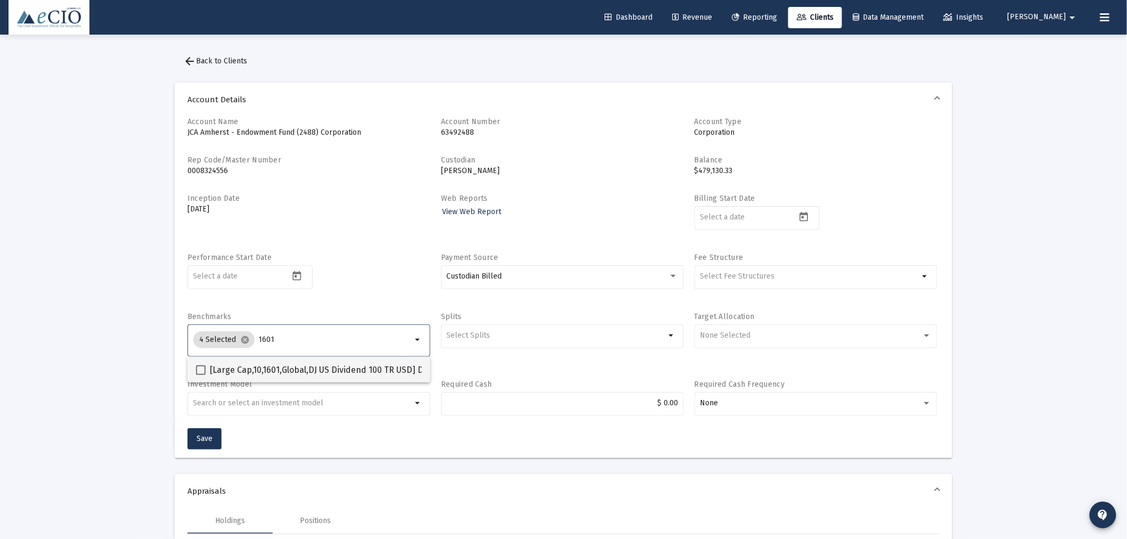
type input "1601"
click at [281, 365] on span "[Large Cap,10,1601,Global,DJ US Dividend 100 TR USD] DJ US Dividend 100 Index" at bounding box center [363, 370] width 306 height 13
click at [201, 375] on input "[Large Cap,10,1601,Global,DJ US Dividend 100 TR USD] DJ US Dividend 100 Index" at bounding box center [200, 375] width 1 height 1
checkbox input "true"
click at [281, 336] on input "1601" at bounding box center [335, 340] width 154 height 9
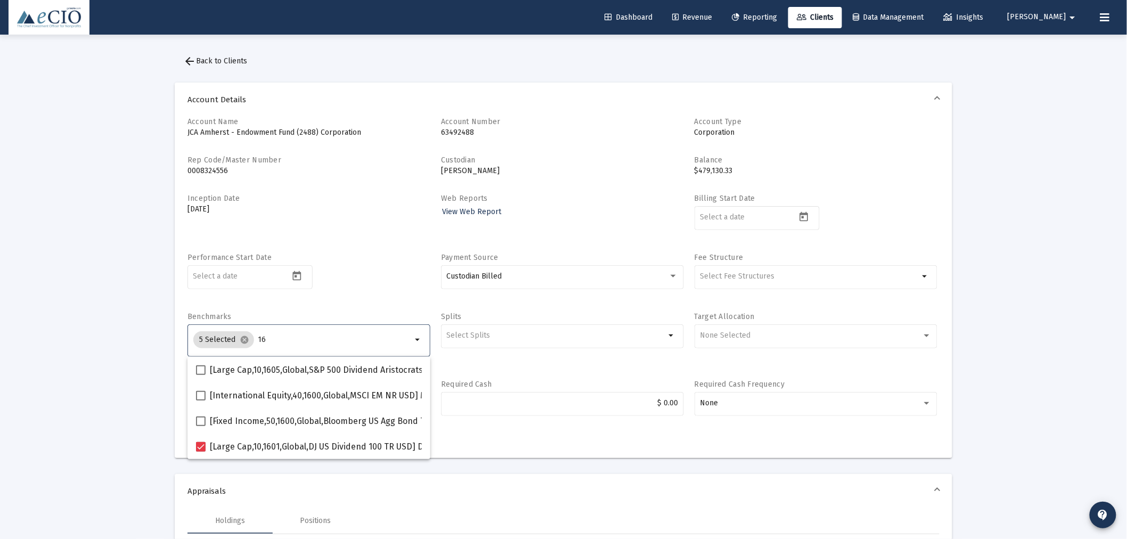
type input "1"
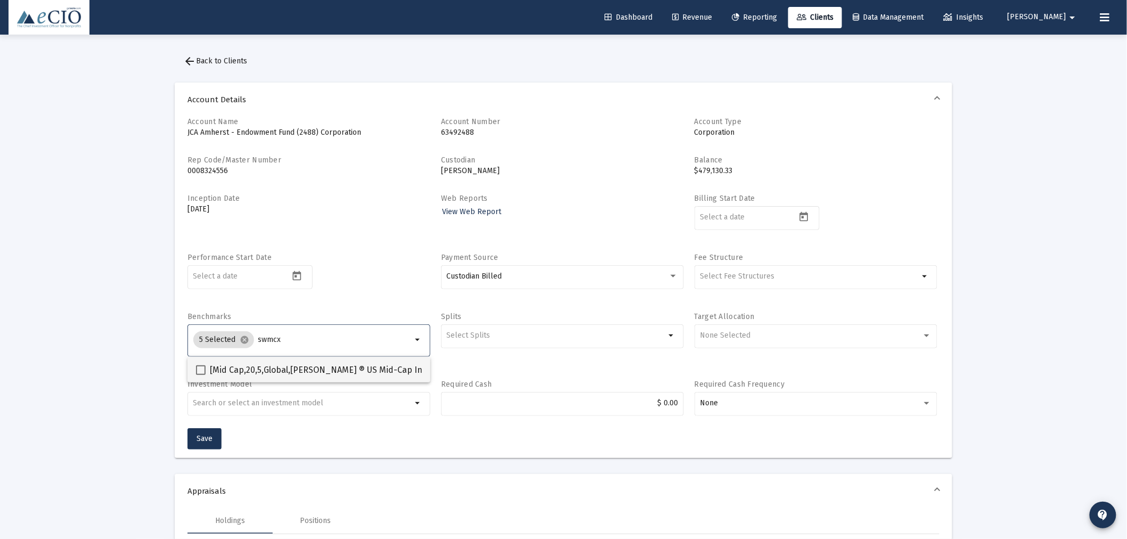
type input "swmcx"
click at [273, 366] on span "[Mid Cap,20,5,Global,[PERSON_NAME] ® US Mid-Cap Index] [PERSON_NAME] US Mid-Cap…" at bounding box center [412, 370] width 404 height 13
click at [201, 375] on input "[Mid Cap,20,5,Global,[PERSON_NAME] ® US Mid-Cap Index] [PERSON_NAME] US Mid-Cap…" at bounding box center [200, 375] width 1 height 1
checkbox input "true"
click at [286, 338] on input "swmcx" at bounding box center [335, 340] width 153 height 9
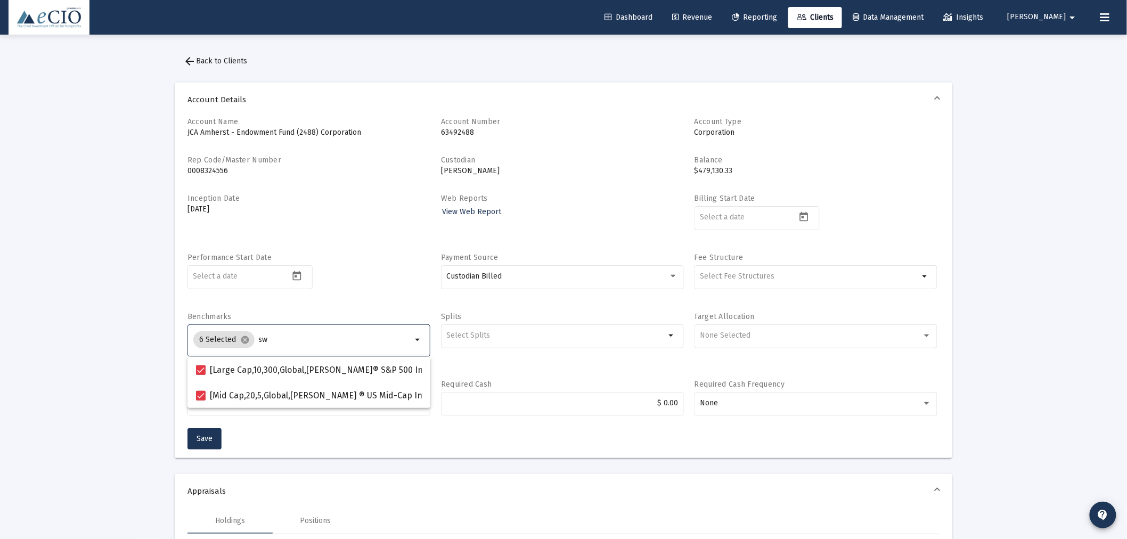
type input "s"
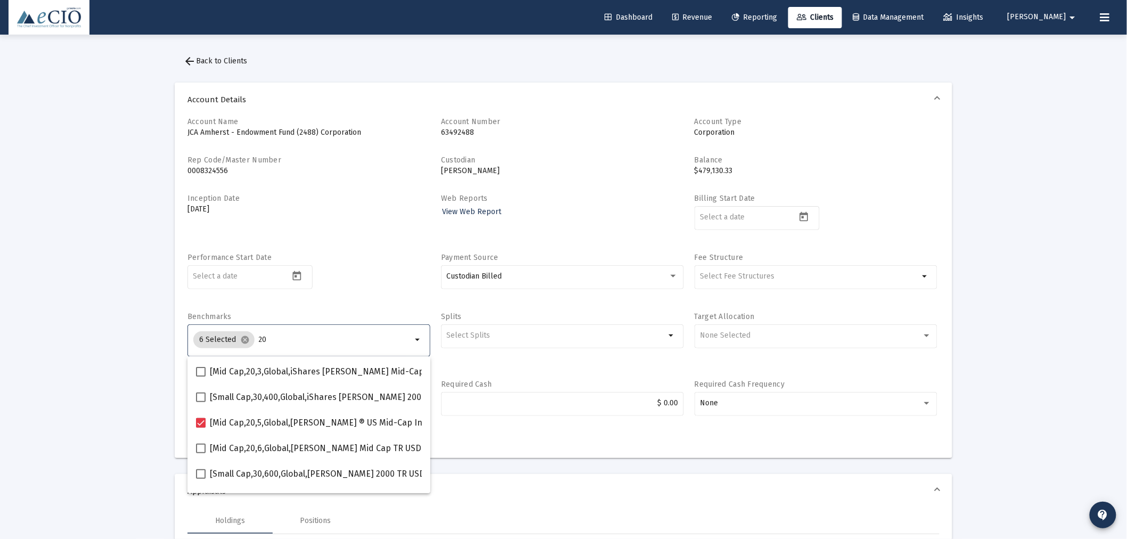
scroll to position [197, 0]
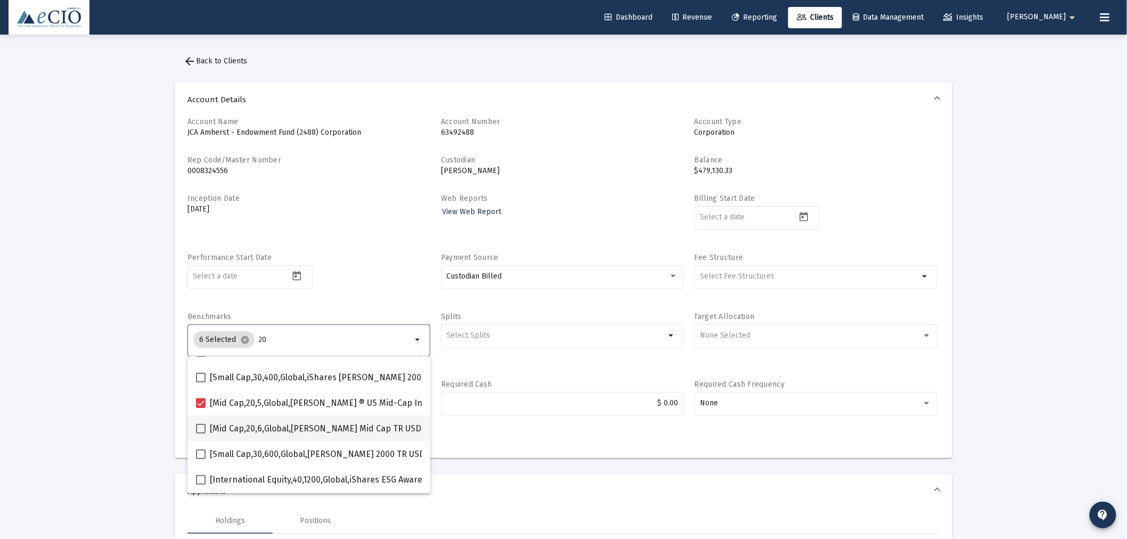
type input "20"
click at [277, 428] on span "[Mid Cap,20,6,Global,[PERSON_NAME] Mid Cap TR USD] [PERSON_NAME] Mid Cap Index" at bounding box center [380, 428] width 341 height 13
click at [201, 434] on input "[Mid Cap,20,6,Global,[PERSON_NAME] Mid Cap TR USD] [PERSON_NAME] Mid Cap Index" at bounding box center [200, 434] width 1 height 1
checkbox input "true"
click at [276, 339] on input "20" at bounding box center [335, 340] width 154 height 9
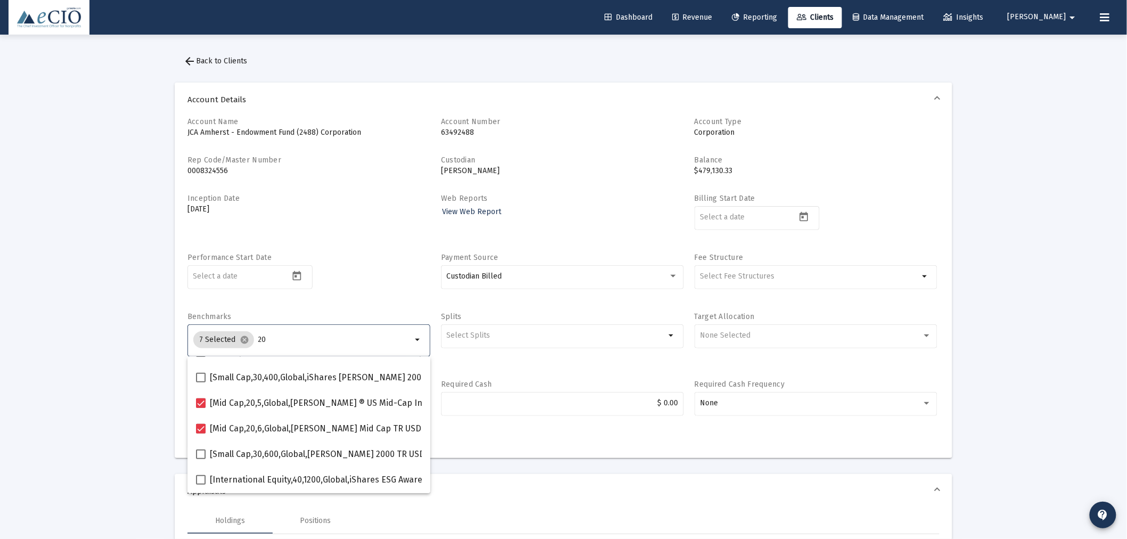
type input "2"
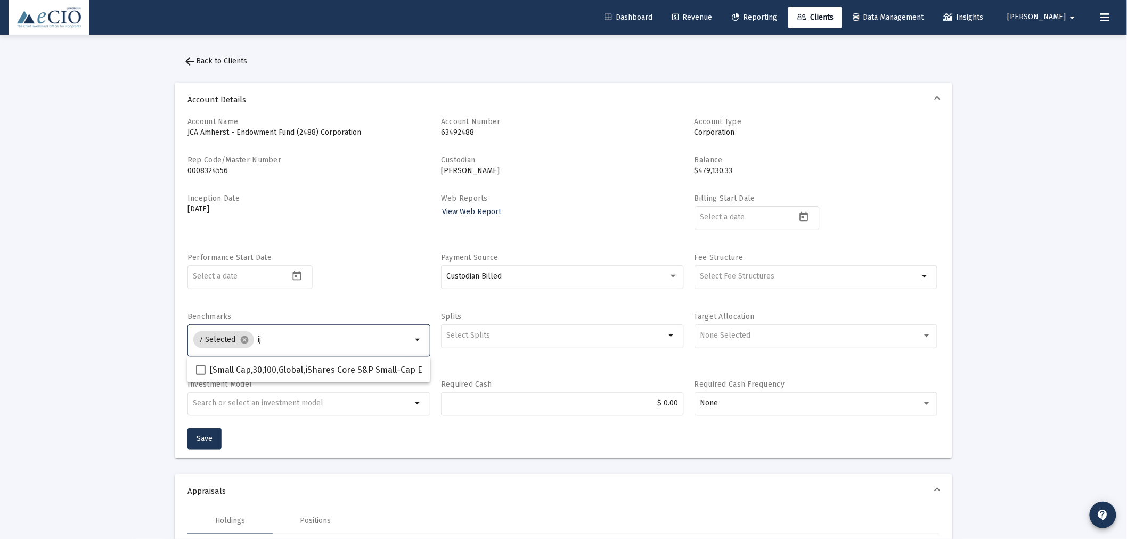
scroll to position [0, 0]
type input "ijr"
click at [275, 364] on span "[Small Cap,30,100,Global,iShares Core S&P Small-Cap ETF] iShares Core S&P Small…" at bounding box center [396, 370] width 372 height 13
click at [201, 375] on input "[Small Cap,30,100,Global,iShares Core S&P Small-Cap ETF] iShares Core S&P Small…" at bounding box center [200, 375] width 1 height 1
checkbox input "true"
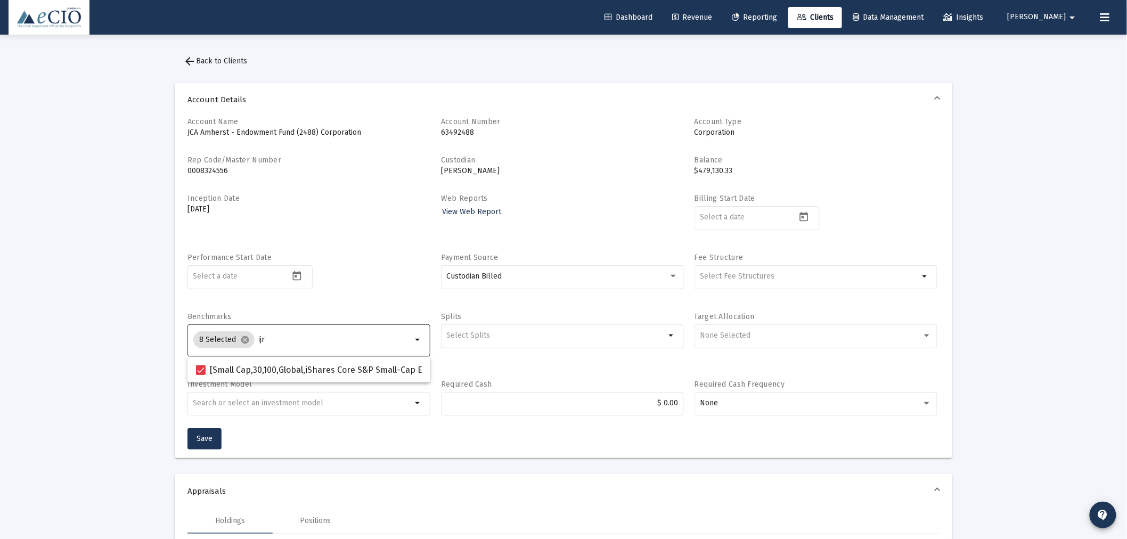
click at [278, 338] on input "ijr" at bounding box center [335, 340] width 153 height 9
type input "i"
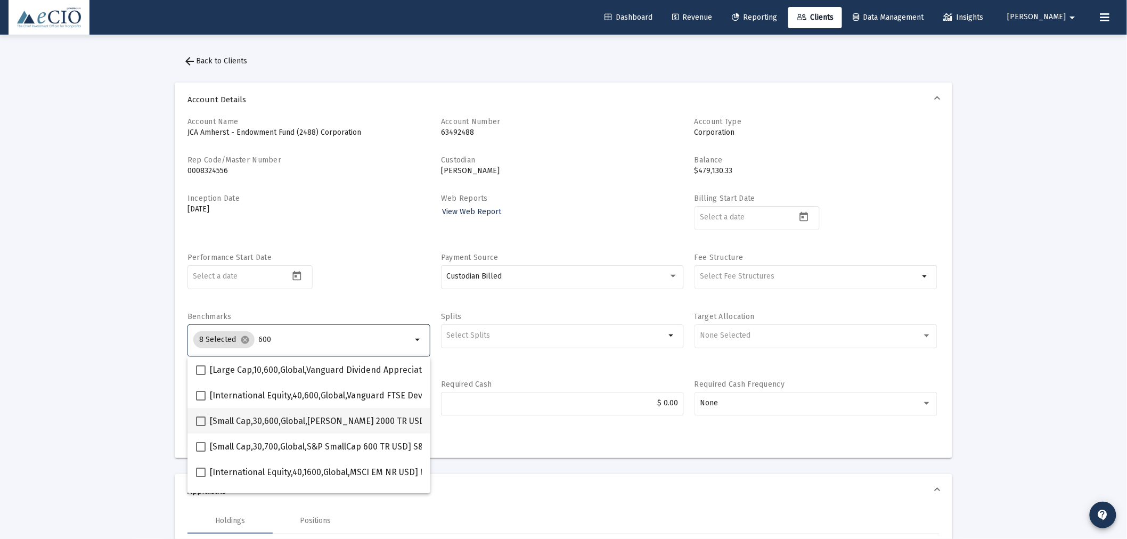
type input "600"
click at [240, 413] on mat-checkbox "[Small Cap,30,600,Global,[PERSON_NAME] 2000 TR USD] [PERSON_NAME] 2000 Index" at bounding box center [369, 421] width 346 height 26
click at [242, 421] on span "[Small Cap,30,600,Global,[PERSON_NAME] 2000 TR USD] [PERSON_NAME] 2000 Index" at bounding box center [376, 421] width 332 height 13
click at [201, 426] on input "[Small Cap,30,600,Global,[PERSON_NAME] 2000 TR USD] [PERSON_NAME] 2000 Index" at bounding box center [200, 426] width 1 height 1
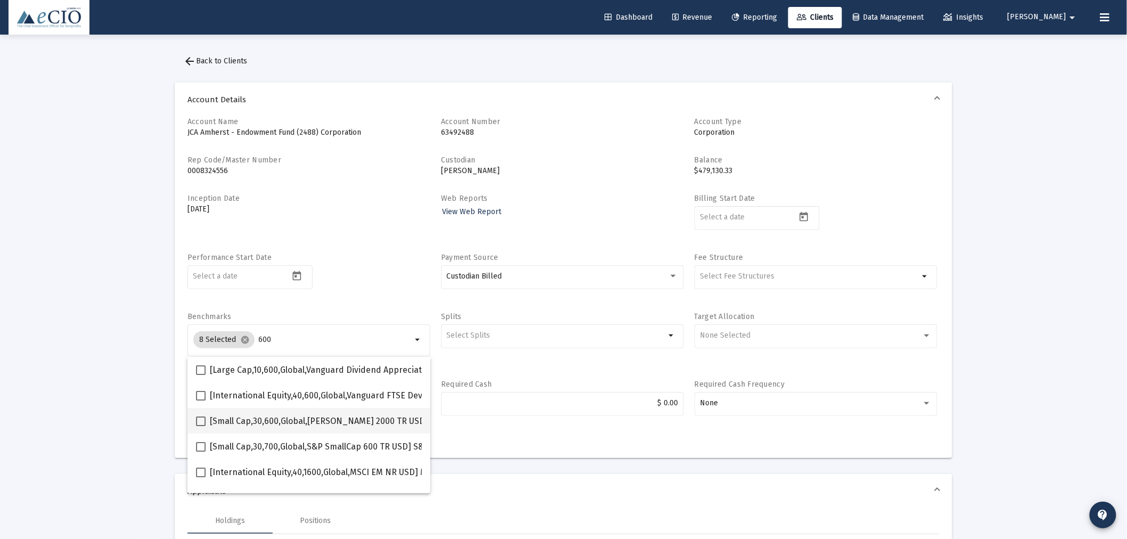
checkbox input "true"
click at [271, 342] on input "600" at bounding box center [335, 340] width 153 height 9
type input "6"
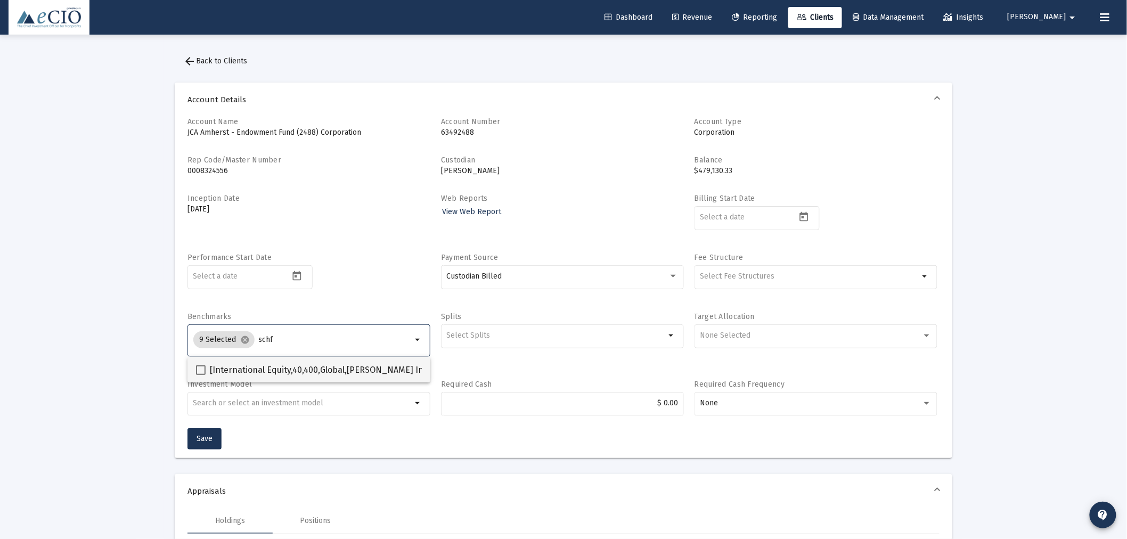
type input "schf"
click at [266, 362] on mat-checkbox "[International Equity,40,400,Global,[PERSON_NAME] International Equity ETF™] [P…" at bounding box center [455, 370] width 518 height 26
click at [259, 364] on span "[International Equity,40,400,Global,[PERSON_NAME] International Equity ETF™] [P…" at bounding box center [462, 370] width 504 height 13
click at [201, 375] on input "[International Equity,40,400,Global,[PERSON_NAME] International Equity ETF™] [P…" at bounding box center [200, 375] width 1 height 1
checkbox input "true"
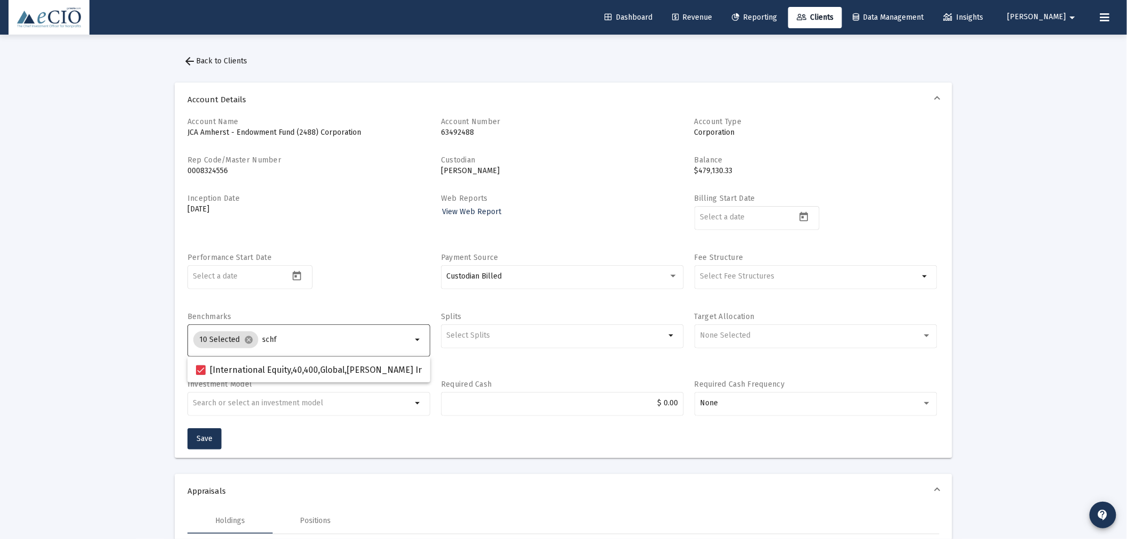
click at [285, 339] on input "schf" at bounding box center [338, 340] width 150 height 9
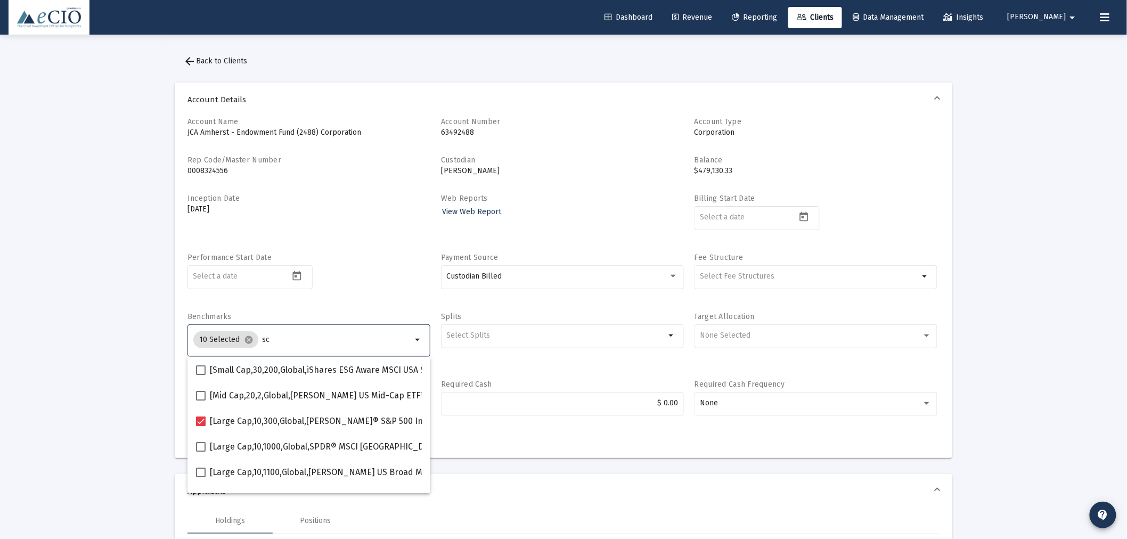
type input "s"
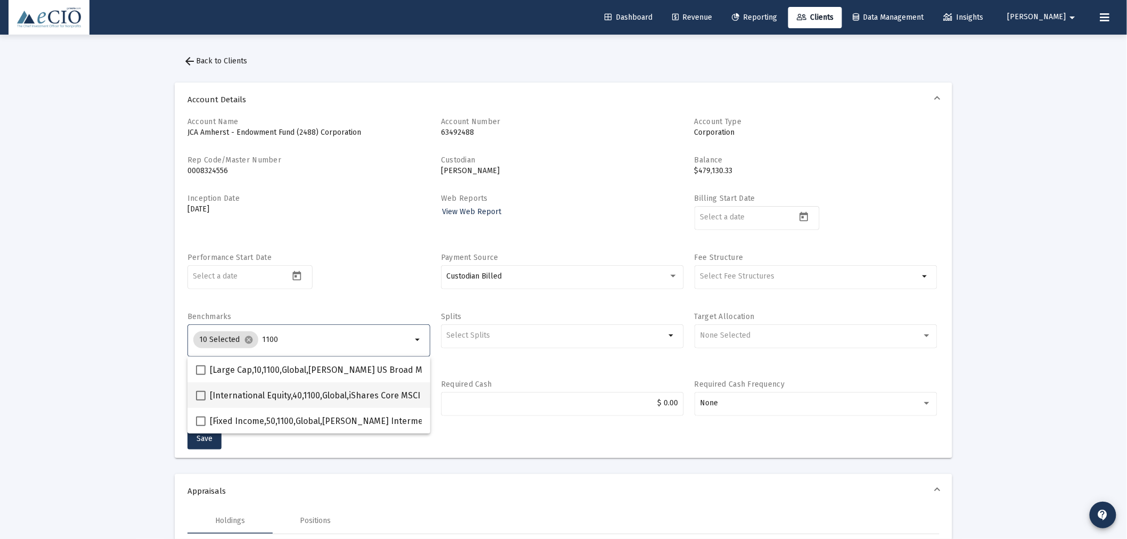
type input "1100"
click at [267, 388] on mat-checkbox "[International Equity,40,1100,Global,iShares Core MSCI Emerging Markets ETF] iS…" at bounding box center [451, 395] width 510 height 26
click at [260, 391] on span "[International Equity,40,1100,Global,iShares Core MSCI Emerging Markets ETF] iS…" at bounding box center [458, 395] width 496 height 13
click at [201, 401] on input "[International Equity,40,1100,Global,iShares Core MSCI Emerging Markets ETF] iS…" at bounding box center [200, 401] width 1 height 1
checkbox input "true"
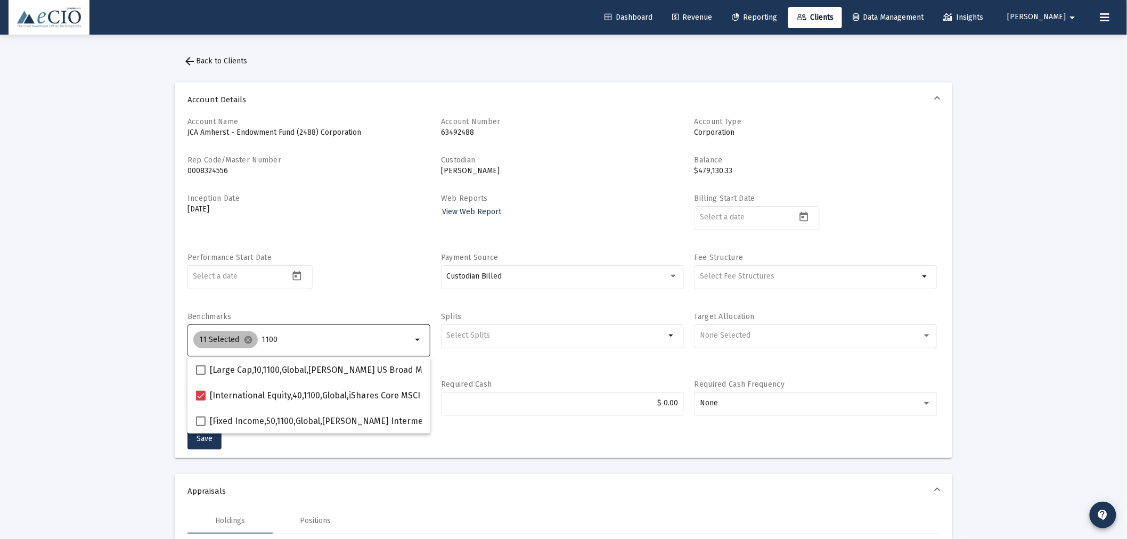
click at [280, 346] on div "11 Selected cancel 1100" at bounding box center [302, 339] width 223 height 21
click at [280, 343] on input "1100" at bounding box center [337, 340] width 150 height 9
type input "1"
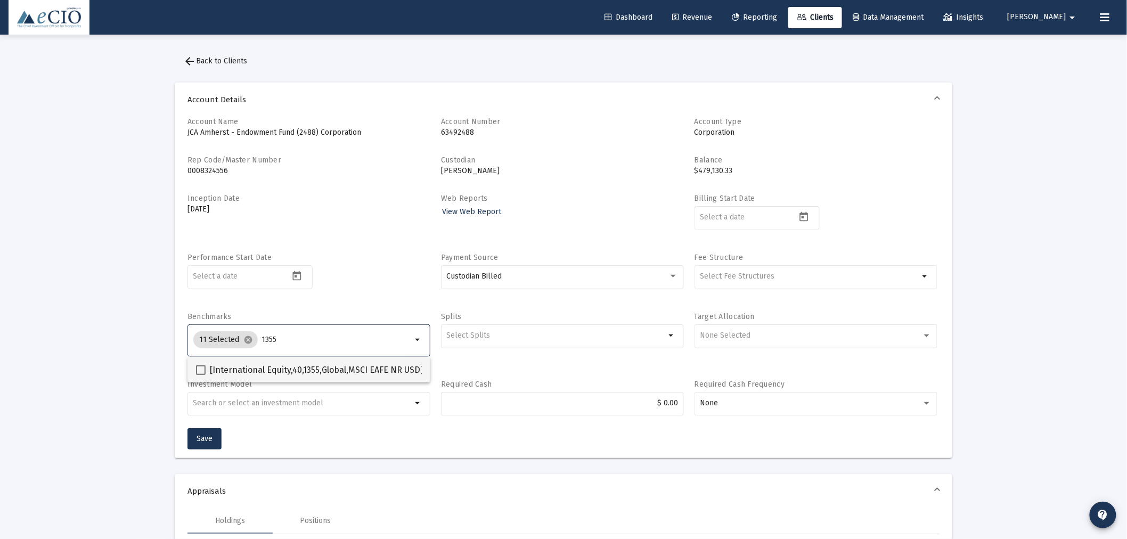
type input "1355"
click at [262, 366] on span "[International Equity,40,1355,Global,MSCI EAFE NR USD] MSCI EAFE Index" at bounding box center [350, 370] width 280 height 13
click at [201, 375] on input "[International Equity,40,1355,Global,MSCI EAFE NR USD] MSCI EAFE Index" at bounding box center [200, 375] width 1 height 1
checkbox input "true"
click at [270, 343] on input "1355" at bounding box center [337, 340] width 150 height 9
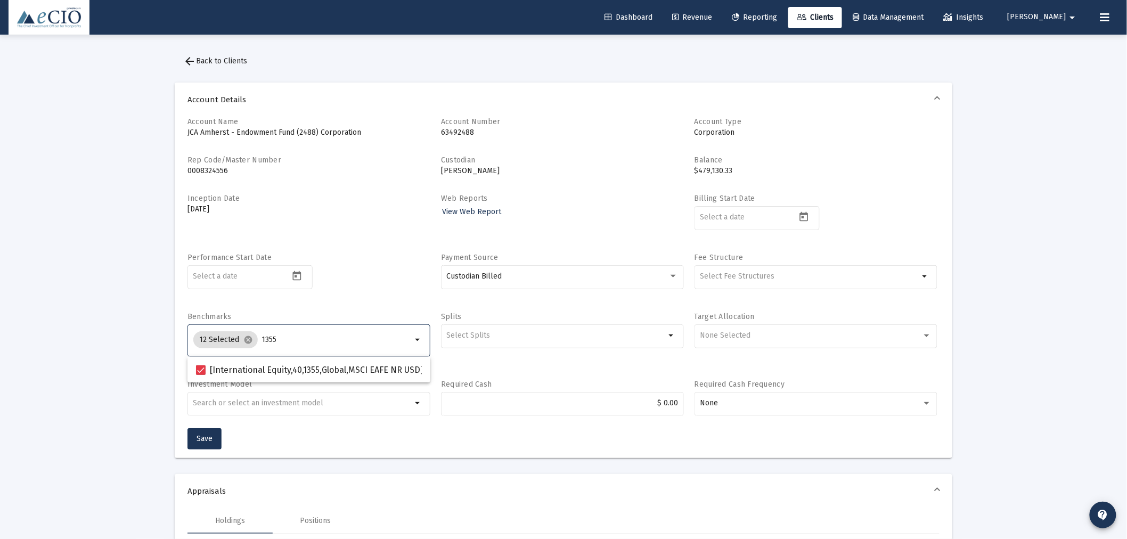
click at [270, 343] on input "1355" at bounding box center [337, 340] width 150 height 9
type input "1600"
click at [262, 369] on span "[International Equity,40,1600,Global,MSCI EM NR USD] MSCI EM Index" at bounding box center [344, 370] width 268 height 13
click at [201, 375] on input "[International Equity,40,1600,Global,MSCI EM NR USD] MSCI EM Index" at bounding box center [200, 375] width 1 height 1
checkbox input "true"
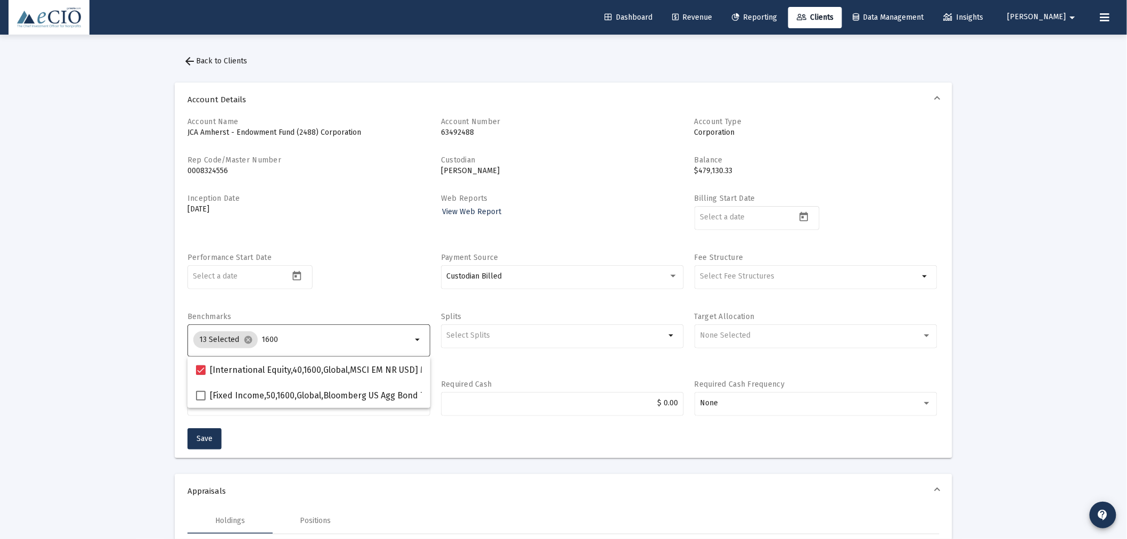
click at [272, 337] on input "1600" at bounding box center [337, 340] width 150 height 9
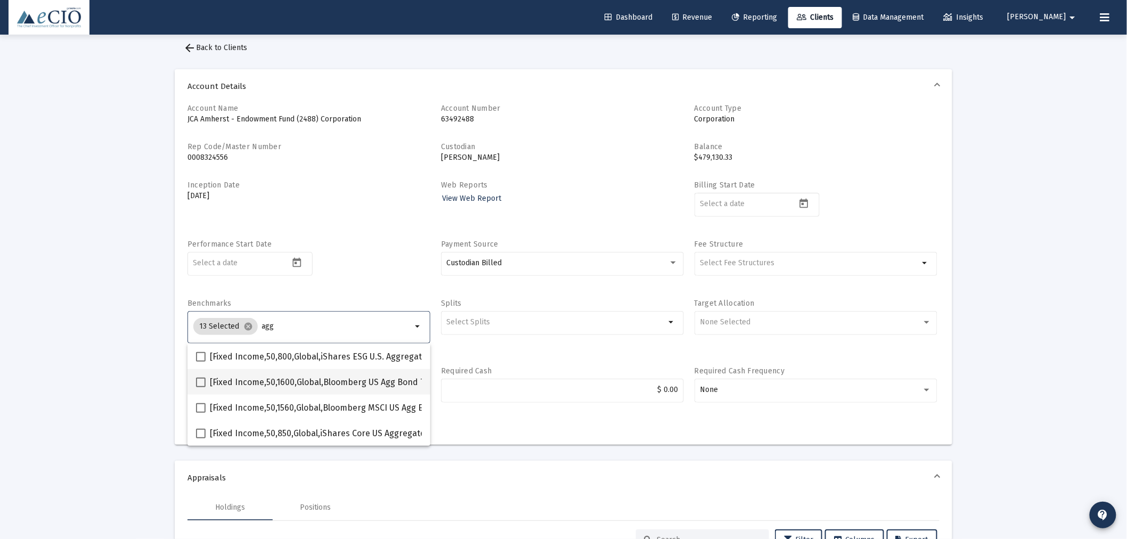
scroll to position [19, 0]
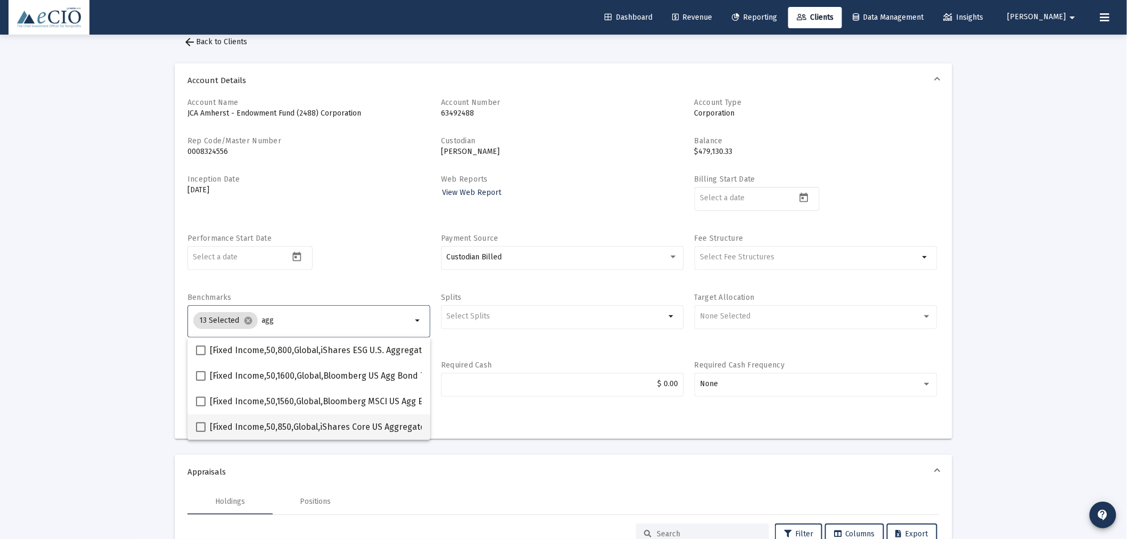
type input "agg"
click at [312, 424] on span "[Fixed Income,50,850,Global,iShares Core US Aggregate Bond ETF] iShares Core US…" at bounding box center [423, 427] width 427 height 13
click at [201, 432] on input "[Fixed Income,50,850,Global,iShares Core US Aggregate Bond ETF] iShares Core US…" at bounding box center [200, 432] width 1 height 1
checkbox input "true"
click at [282, 321] on input "agg" at bounding box center [338, 320] width 150 height 9
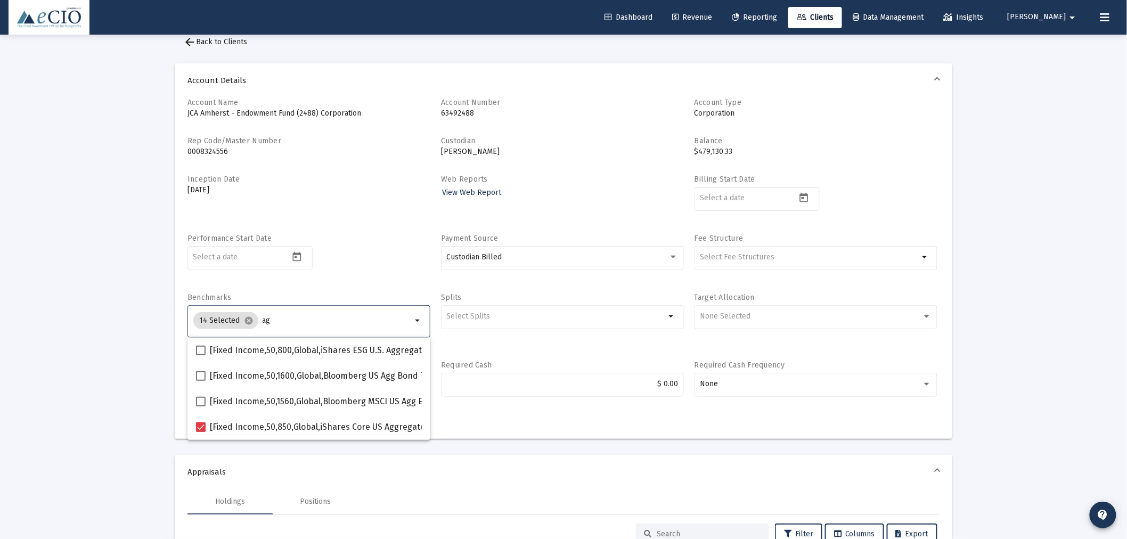
type input "a"
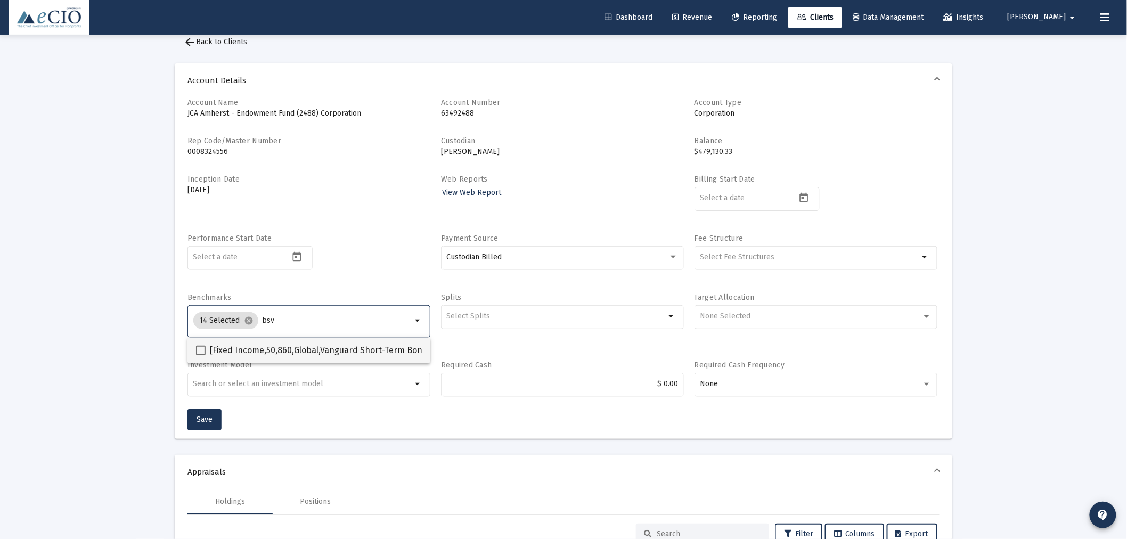
type input "bsv"
click at [284, 341] on mat-checkbox "[Fixed Income,50,860,Global,Vanguard Short-Term Bond ETF] Vanguard Short-Term B…" at bounding box center [395, 351] width 399 height 26
click at [290, 347] on span "[Fixed Income,50,860,Global,Vanguard Short-Term Bond ETF] Vanguard Short-Term B…" at bounding box center [403, 350] width 386 height 13
click at [201, 355] on input "[Fixed Income,50,860,Global,Vanguard Short-Term Bond ETF] Vanguard Short-Term B…" at bounding box center [200, 355] width 1 height 1
checkbox input "true"
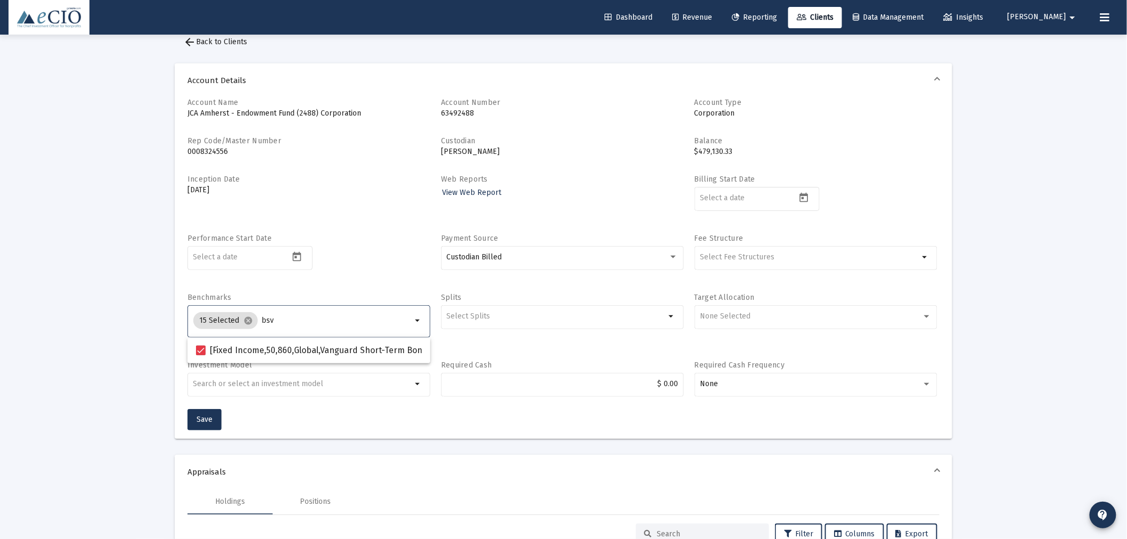
click at [283, 320] on input "bsv" at bounding box center [337, 320] width 150 height 9
type input "b"
type input "jaaa"
click at [268, 345] on span "[Fixed Income,50,900,Global,[PERSON_NAME] AAA CLO ETF] [PERSON_NAME] AAA Corp E…" at bounding box center [398, 350] width 377 height 13
click at [201, 355] on input "[Fixed Income,50,900,Global,[PERSON_NAME] AAA CLO ETF] [PERSON_NAME] AAA Corp E…" at bounding box center [200, 355] width 1 height 1
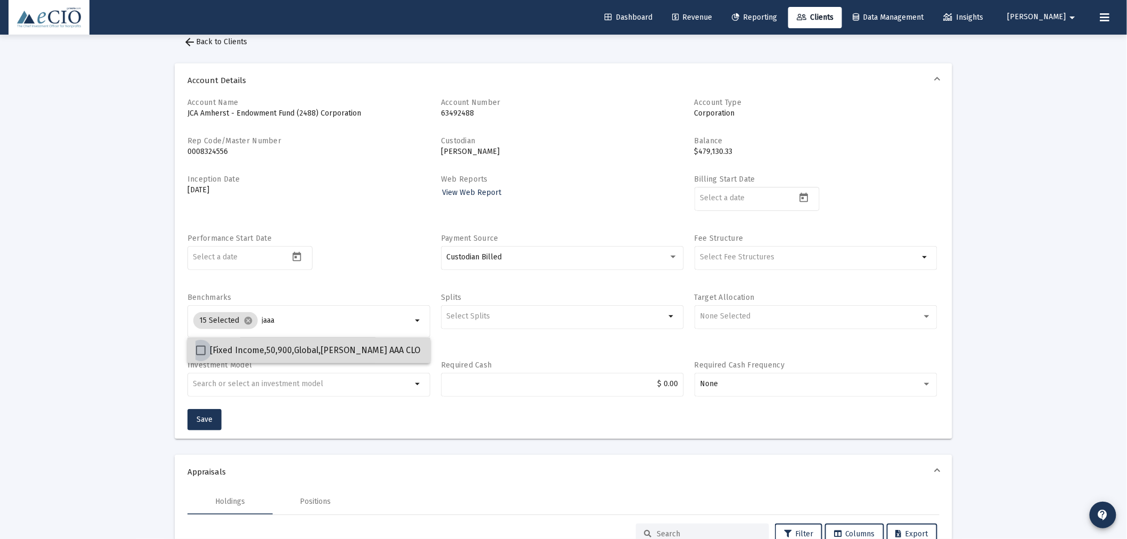
checkbox input "true"
click at [281, 321] on input "jaaa" at bounding box center [338, 320] width 150 height 9
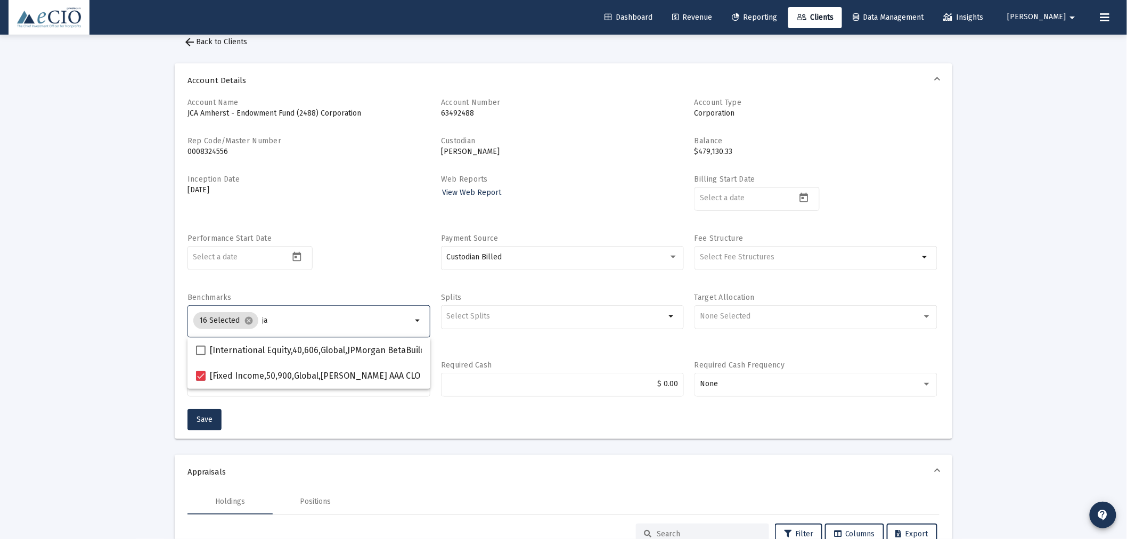
type input "j"
type input "1600"
click at [272, 377] on span "[Fixed Income,50,1600,Global,Bloomberg US Agg Bond TR USD] Bloomberg US Aggrega…" at bounding box center [404, 376] width 389 height 13
click at [201, 381] on input "[Fixed Income,50,1600,Global,Bloomberg US Agg Bond TR USD] Bloomberg US Aggrega…" at bounding box center [200, 381] width 1 height 1
checkbox input "true"
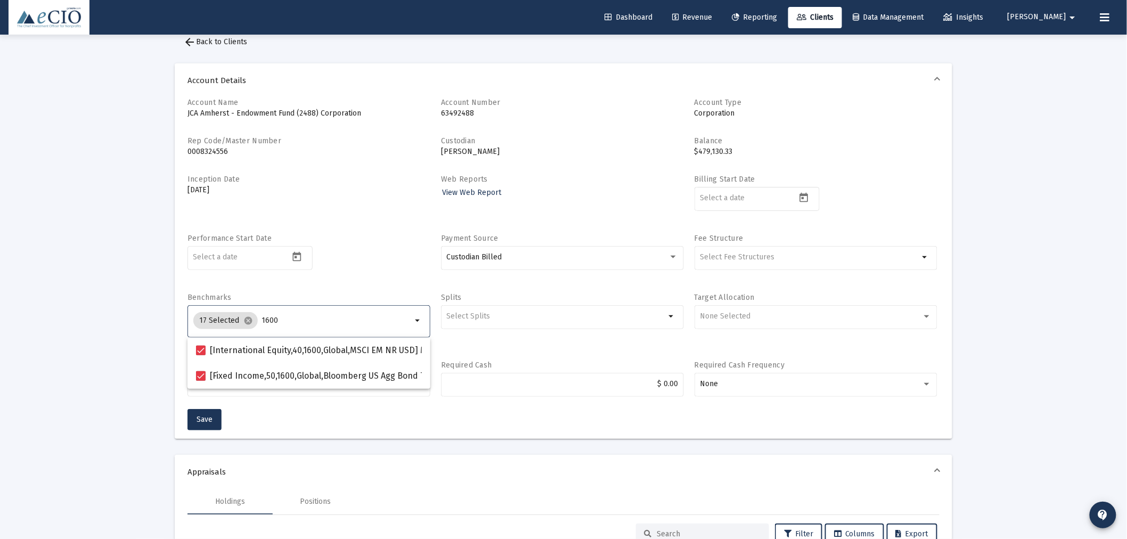
click at [266, 319] on input "1600" at bounding box center [337, 320] width 150 height 9
type input "1700"
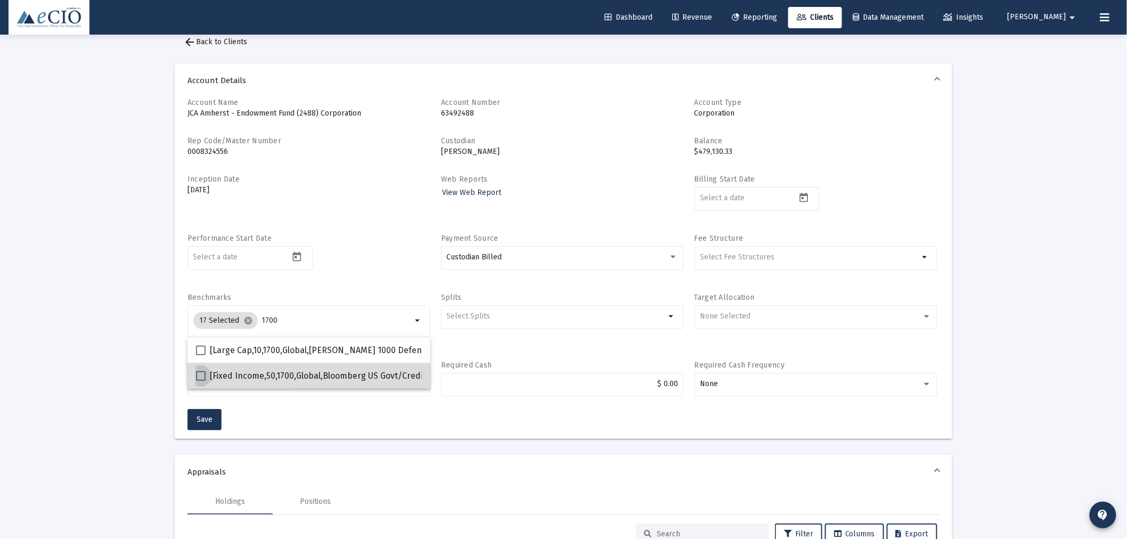
click at [293, 376] on span "[Fixed Income,50,1700,Global,Bloomberg US Govt/Credit Interm TR USD] Bloomberg …" at bounding box center [441, 376] width 463 height 13
click at [201, 381] on input "[Fixed Income,50,1700,Global,Bloomberg US Govt/Credit Interm TR USD] Bloomberg …" at bounding box center [200, 381] width 1 height 1
checkbox input "true"
click at [281, 402] on div "arrow_drop_down" at bounding box center [308, 390] width 243 height 34
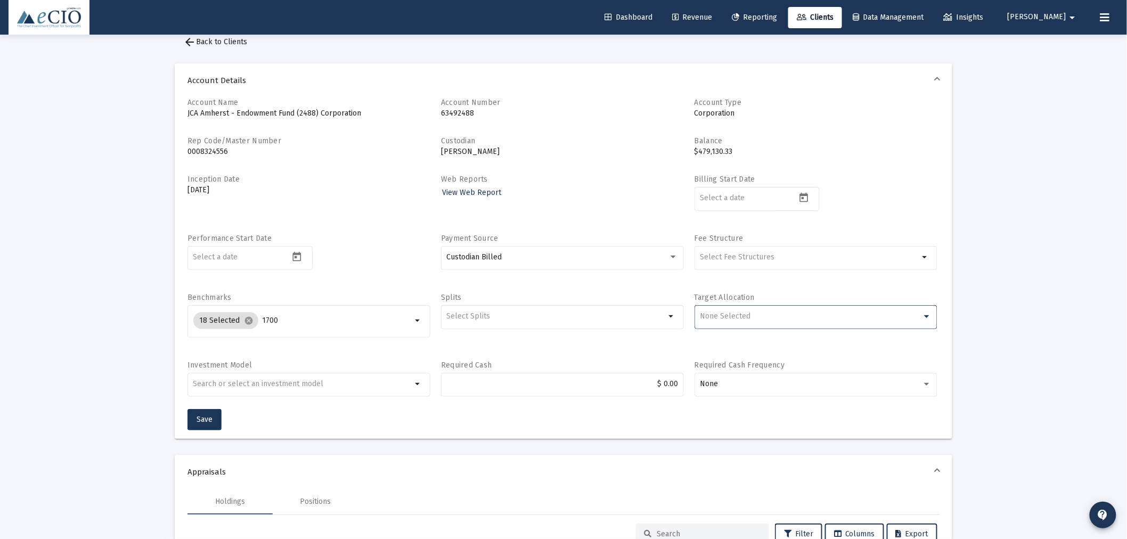
click at [737, 313] on span "None Selected" at bounding box center [725, 316] width 51 height 9
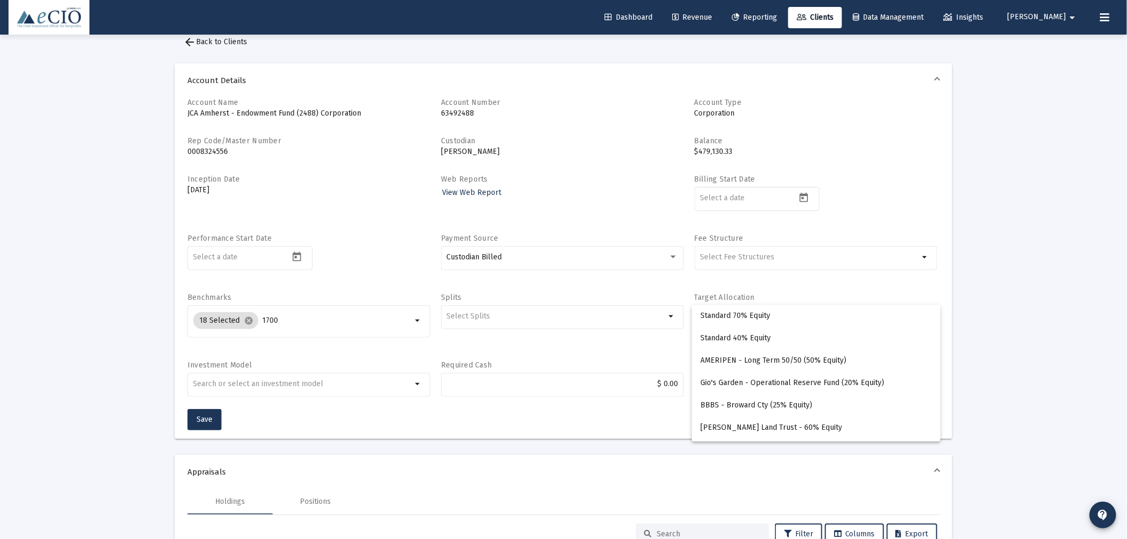
scroll to position [1953, 0]
click at [747, 317] on span "Standard 70% Equity" at bounding box center [816, 310] width 232 height 22
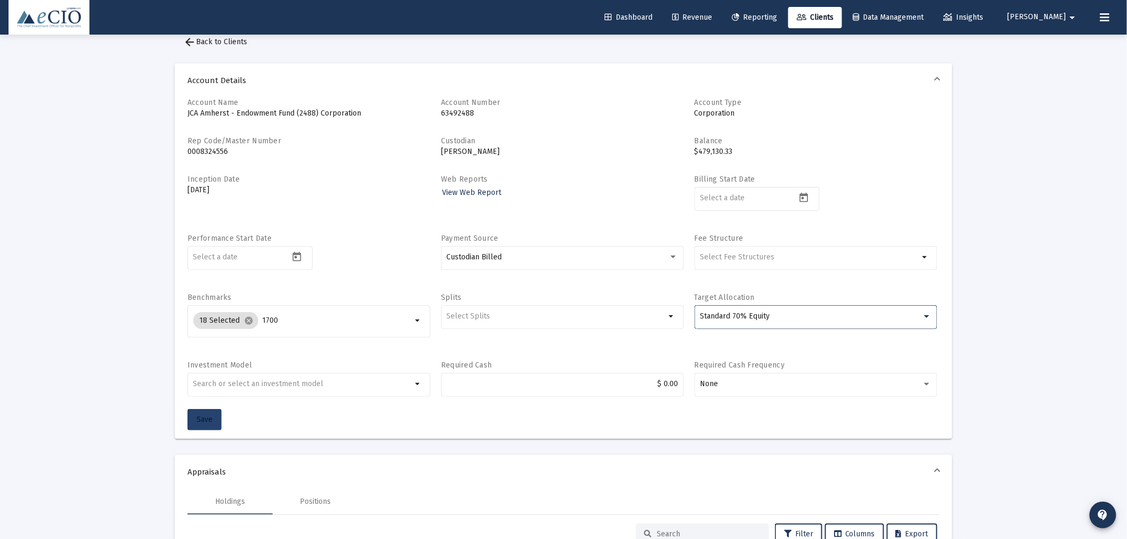
click at [204, 419] on span "Save" at bounding box center [205, 419] width 16 height 9
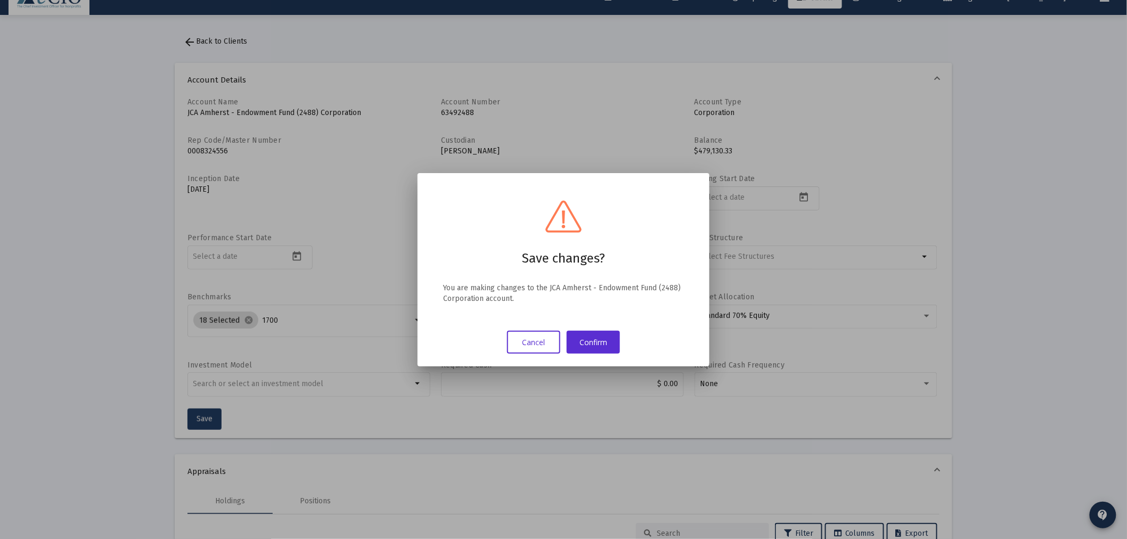
scroll to position [0, 0]
click at [588, 346] on button "Confirm" at bounding box center [593, 342] width 53 height 23
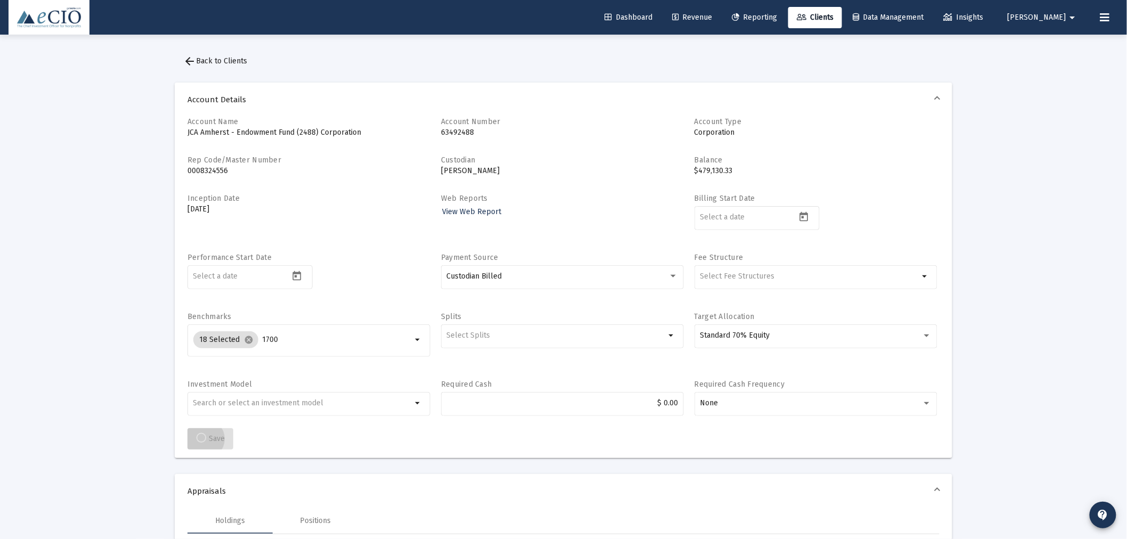
scroll to position [19, 0]
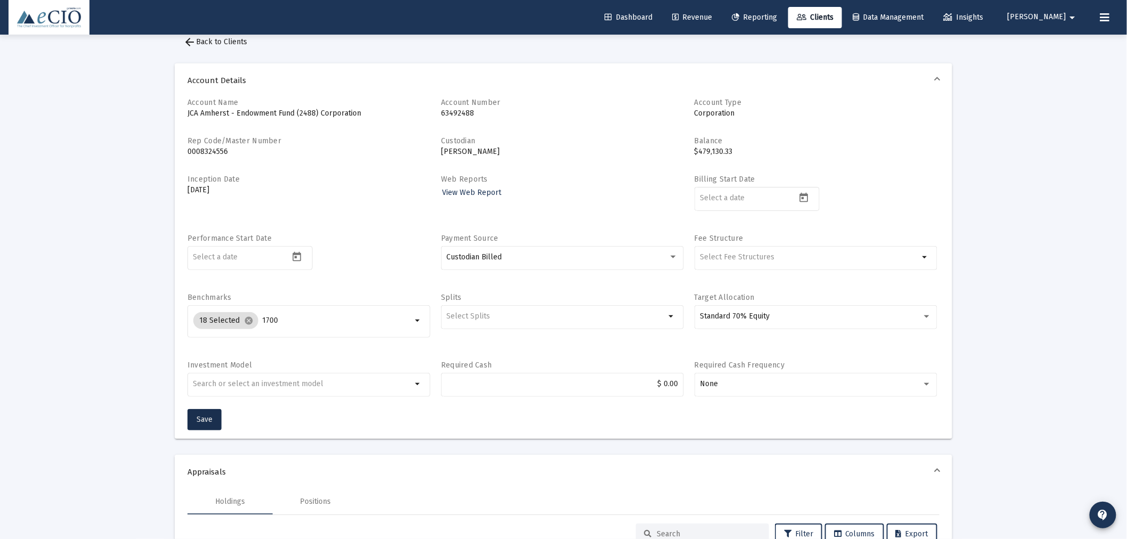
click at [222, 38] on span "arrow_back Back to Clients" at bounding box center [215, 41] width 64 height 9
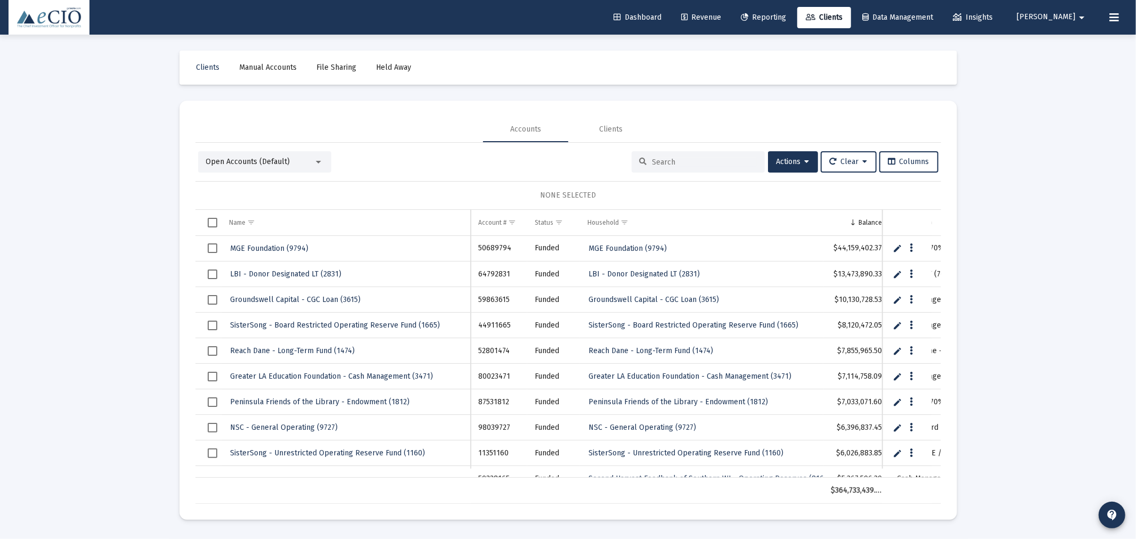
click at [666, 162] on input at bounding box center [705, 162] width 104 height 9
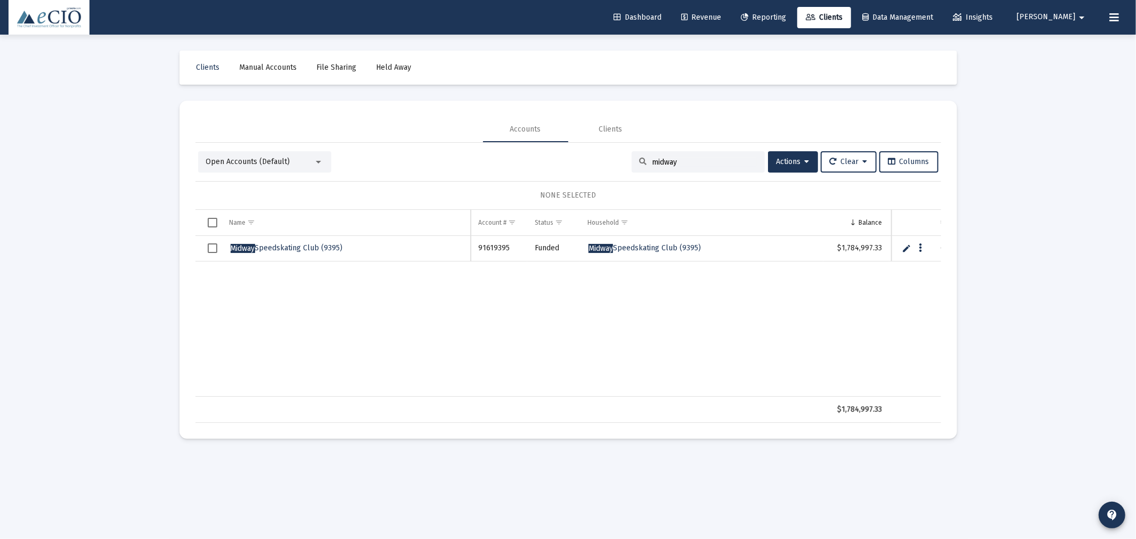
type input "midway"
click at [309, 242] on link "Midway Speedskating Club (9395)" at bounding box center [287, 248] width 115 height 16
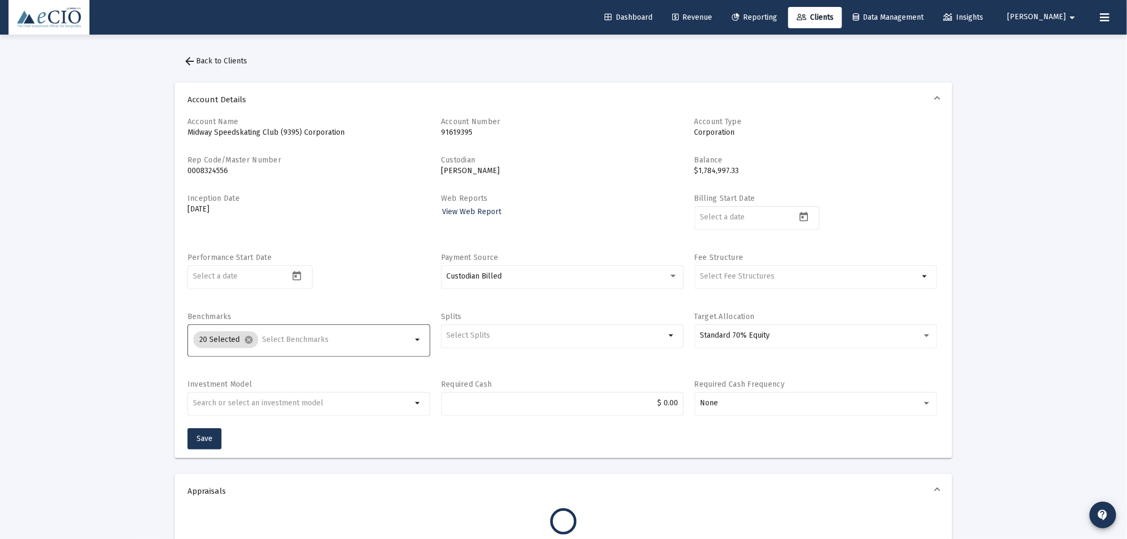
click at [344, 342] on input "Selection" at bounding box center [338, 340] width 150 height 9
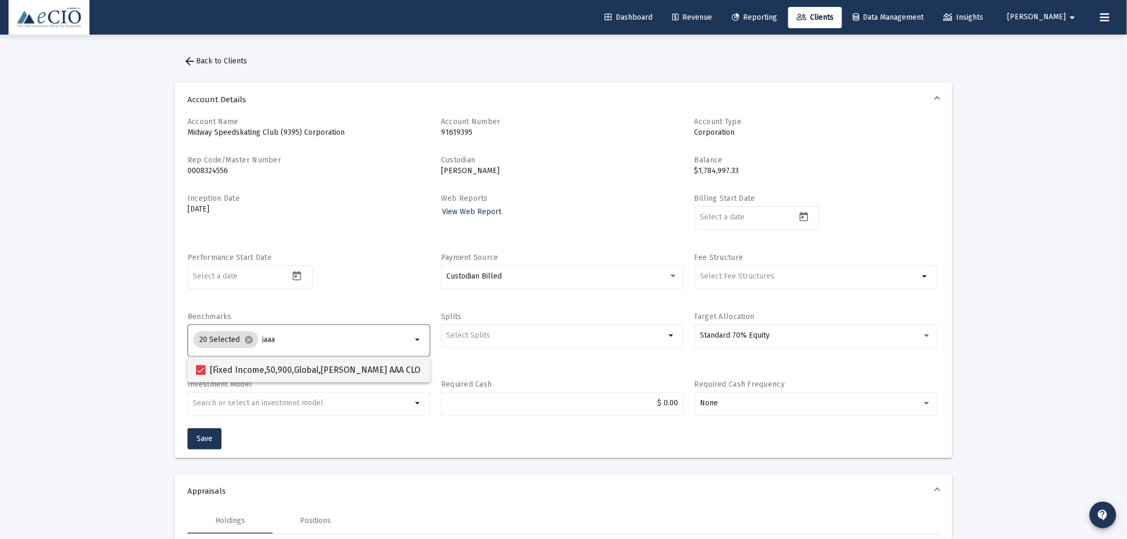
type input "jaaa"
click at [199, 366] on span at bounding box center [201, 370] width 10 height 10
click at [200, 375] on input "[Fixed Income,50,900,Global,[PERSON_NAME] AAA CLO ETF] [PERSON_NAME] AAA Corp E…" at bounding box center [200, 375] width 1 height 1
checkbox input "false"
click at [273, 338] on input "jaaa" at bounding box center [338, 340] width 150 height 9
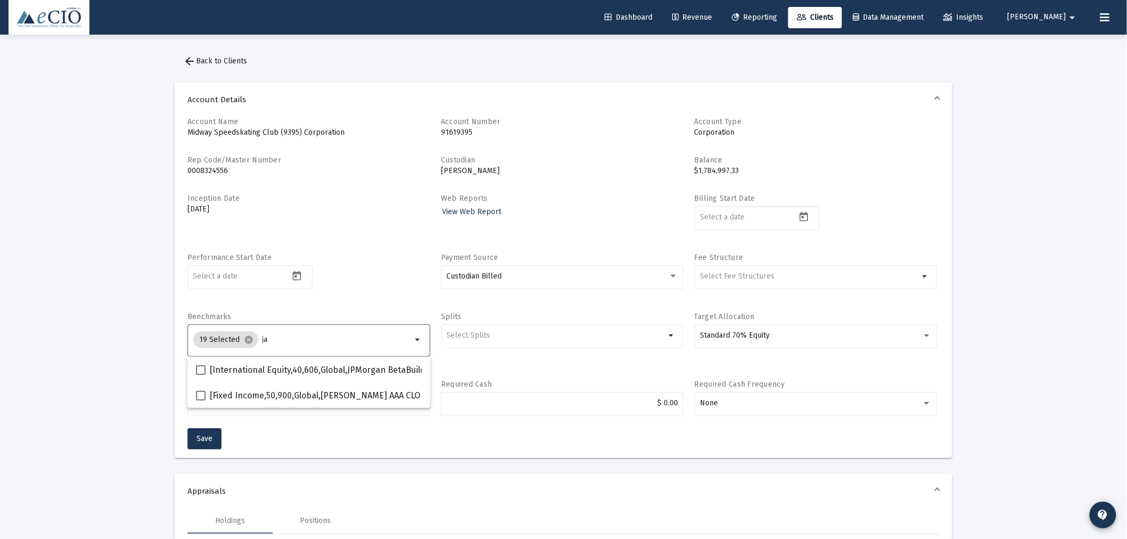
type input "j"
type input "cc"
click at [200, 370] on span at bounding box center [201, 370] width 10 height 10
click at [200, 375] on input "[Fixed Income,50,550,Global,Cliffwater Corporate Lending I] Cliffwater Corporat…" at bounding box center [200, 375] width 1 height 1
checkbox input "false"
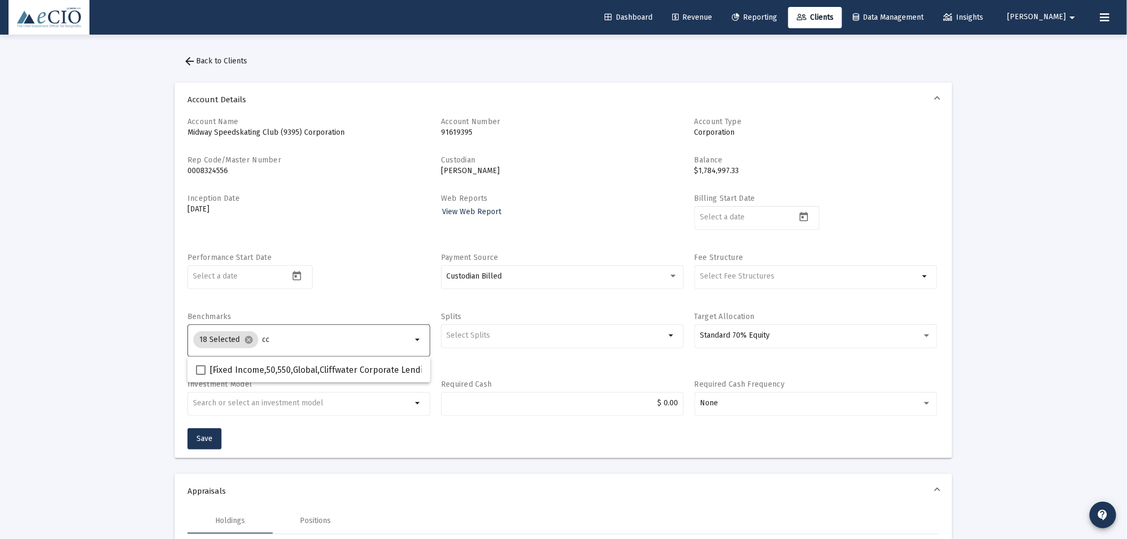
click at [277, 339] on input "cc" at bounding box center [338, 340] width 150 height 9
type input "c"
type input "1750"
click at [200, 373] on span at bounding box center [201, 370] width 10 height 10
click at [200, 375] on input "[Fixed Income,50,1750,Global,Morningstar LSTA US LL Index TR USD] Morningstar L…" at bounding box center [200, 375] width 1 height 1
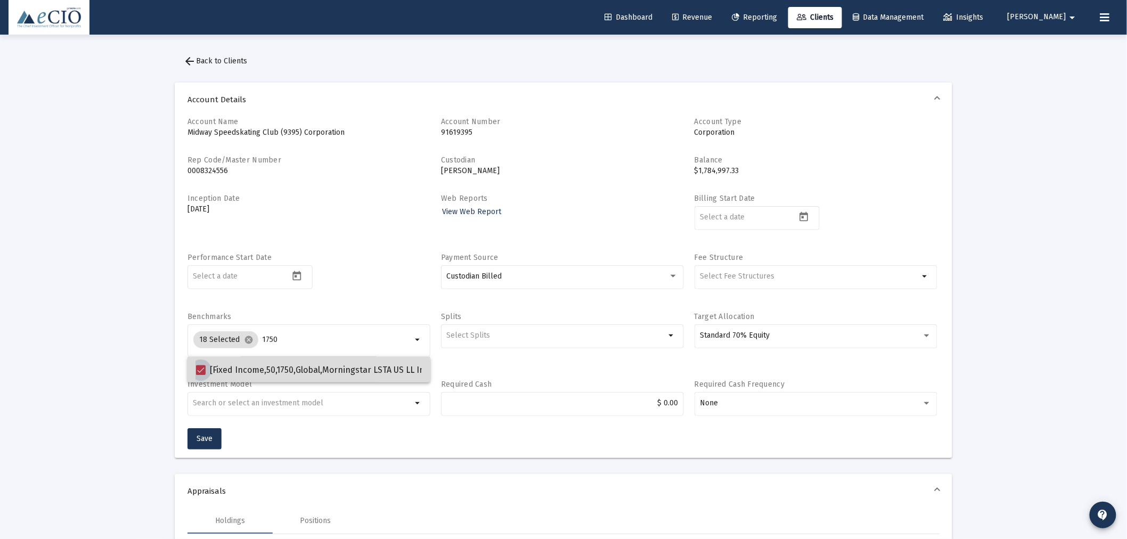
checkbox input "false"
click at [293, 342] on input "1750" at bounding box center [337, 340] width 150 height 9
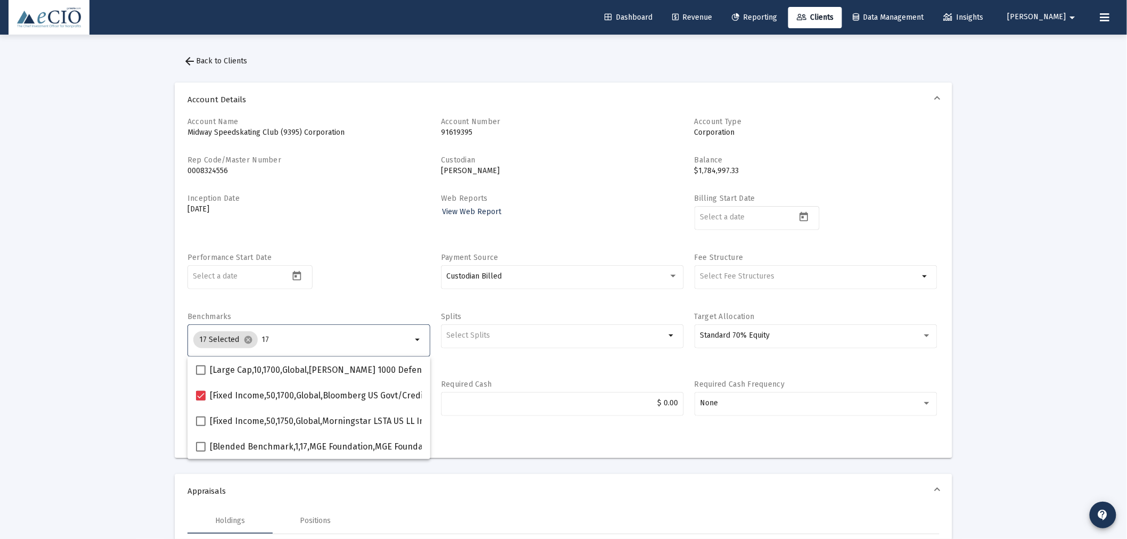
type input "1"
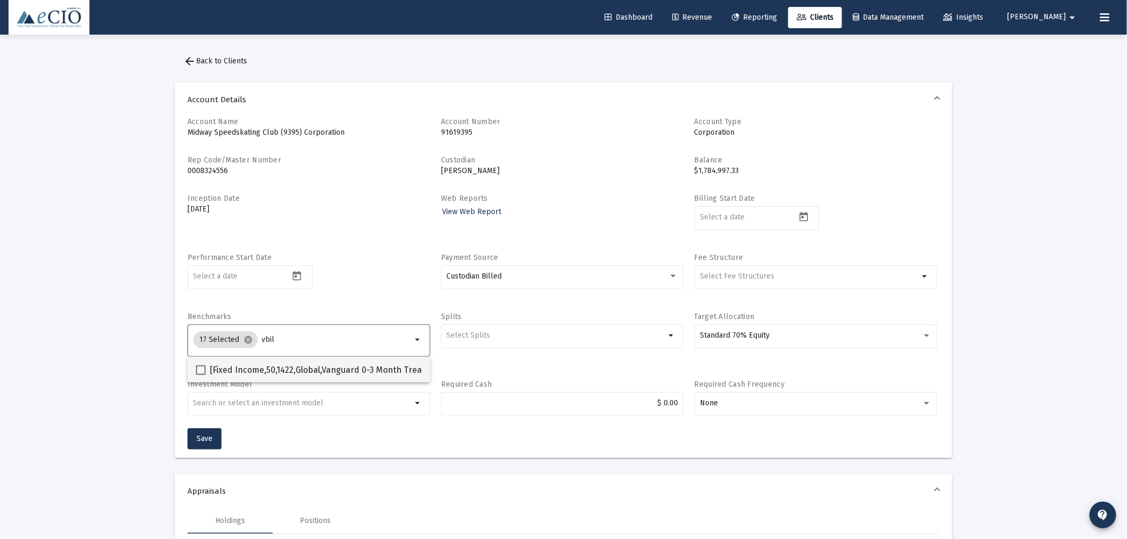
type input "vbil"
click at [294, 370] on span "[Fixed Income,50,1422,Global,Vanguard 0-3 Month Treasury Bill ETF] Vanguard 0-3…" at bounding box center [428, 370] width 436 height 13
click at [201, 375] on input "[Fixed Income,50,1422,Global,Vanguard 0-3 Month Treasury Bill ETF] Vanguard 0-3…" at bounding box center [200, 375] width 1 height 1
checkbox input "true"
click at [201, 445] on button "Save" at bounding box center [204, 438] width 34 height 21
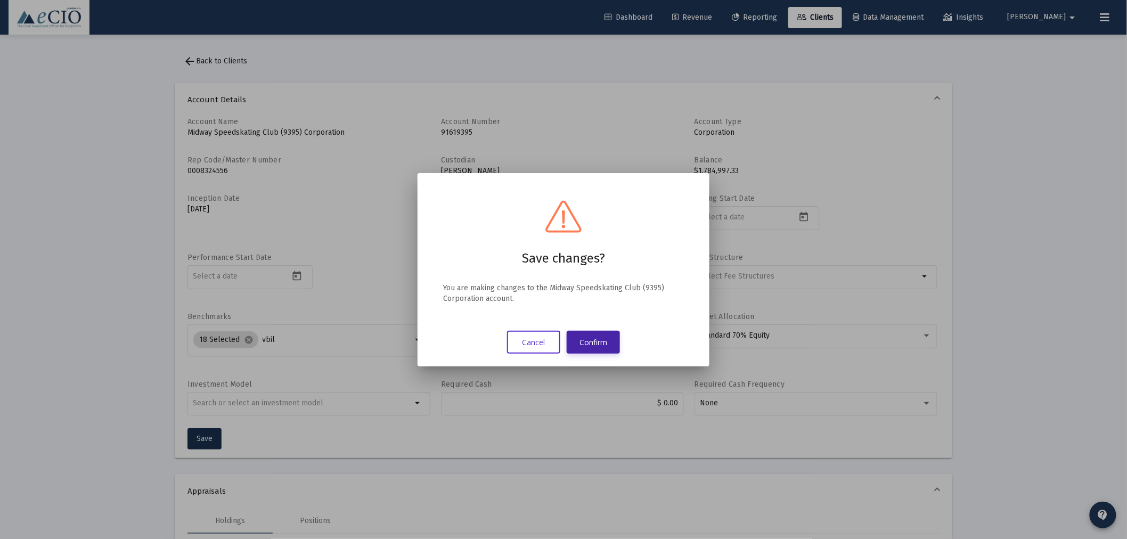
click at [608, 342] on button "Confirm" at bounding box center [593, 342] width 53 height 23
